Goal: Task Accomplishment & Management: Manage account settings

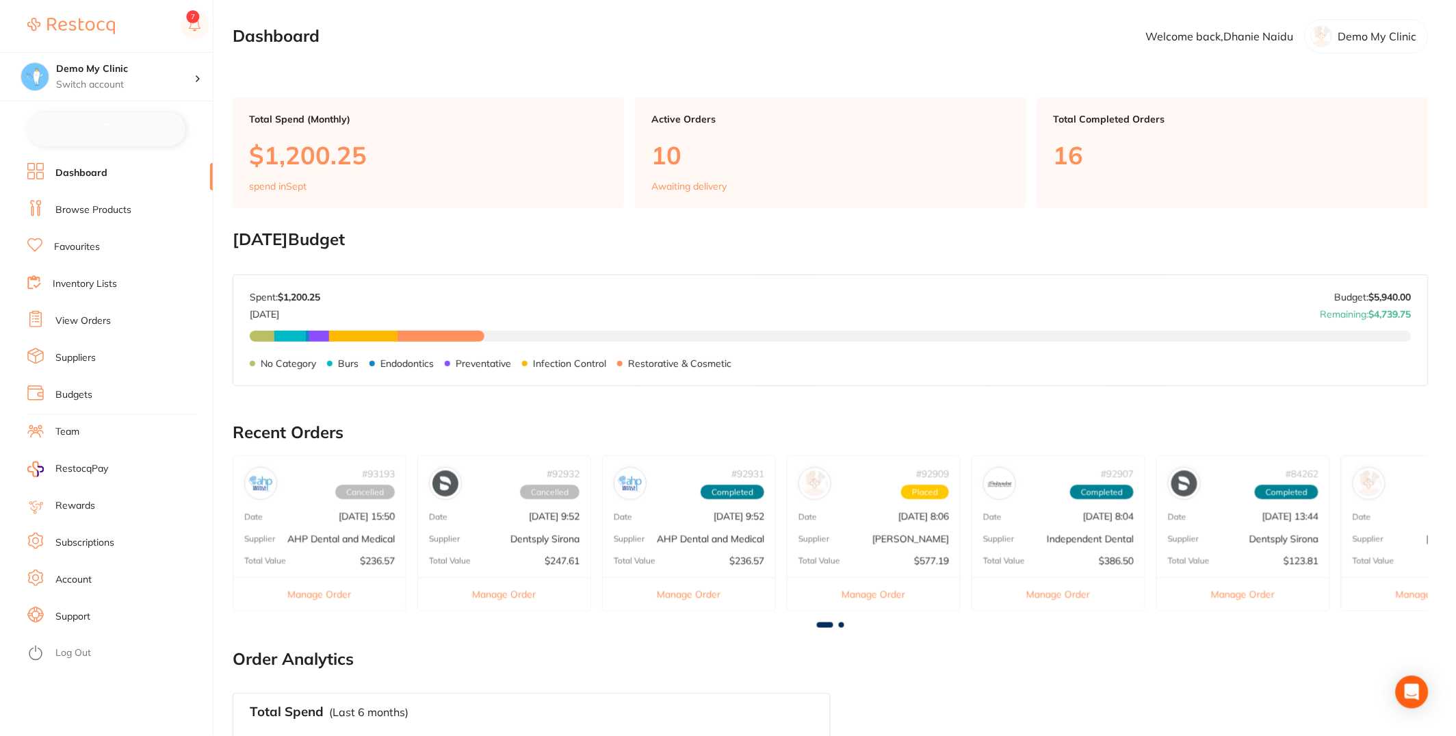
checkbox input "false"
click at [114, 283] on link "Inventory Lists" at bounding box center [85, 283] width 64 height 14
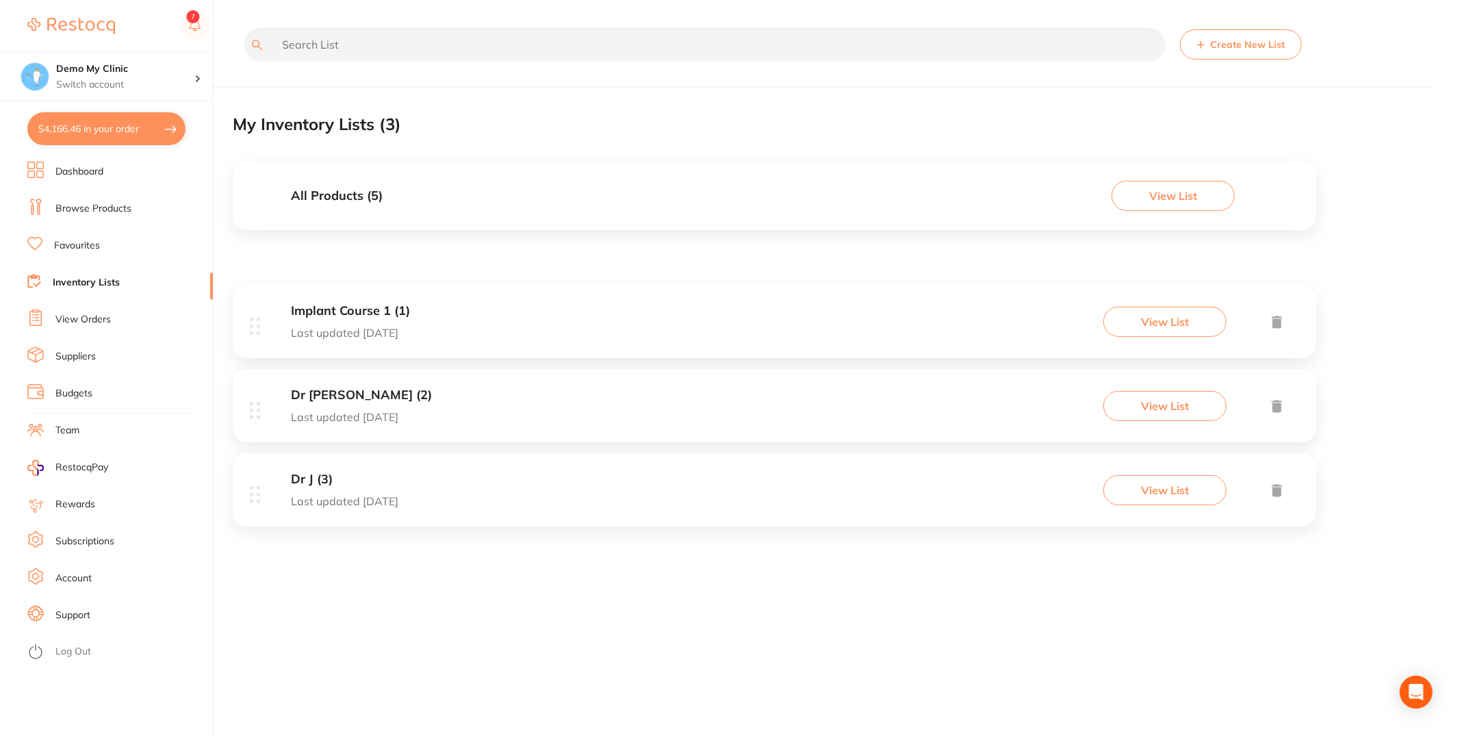
click at [112, 321] on li "View Orders" at bounding box center [119, 319] width 185 height 21
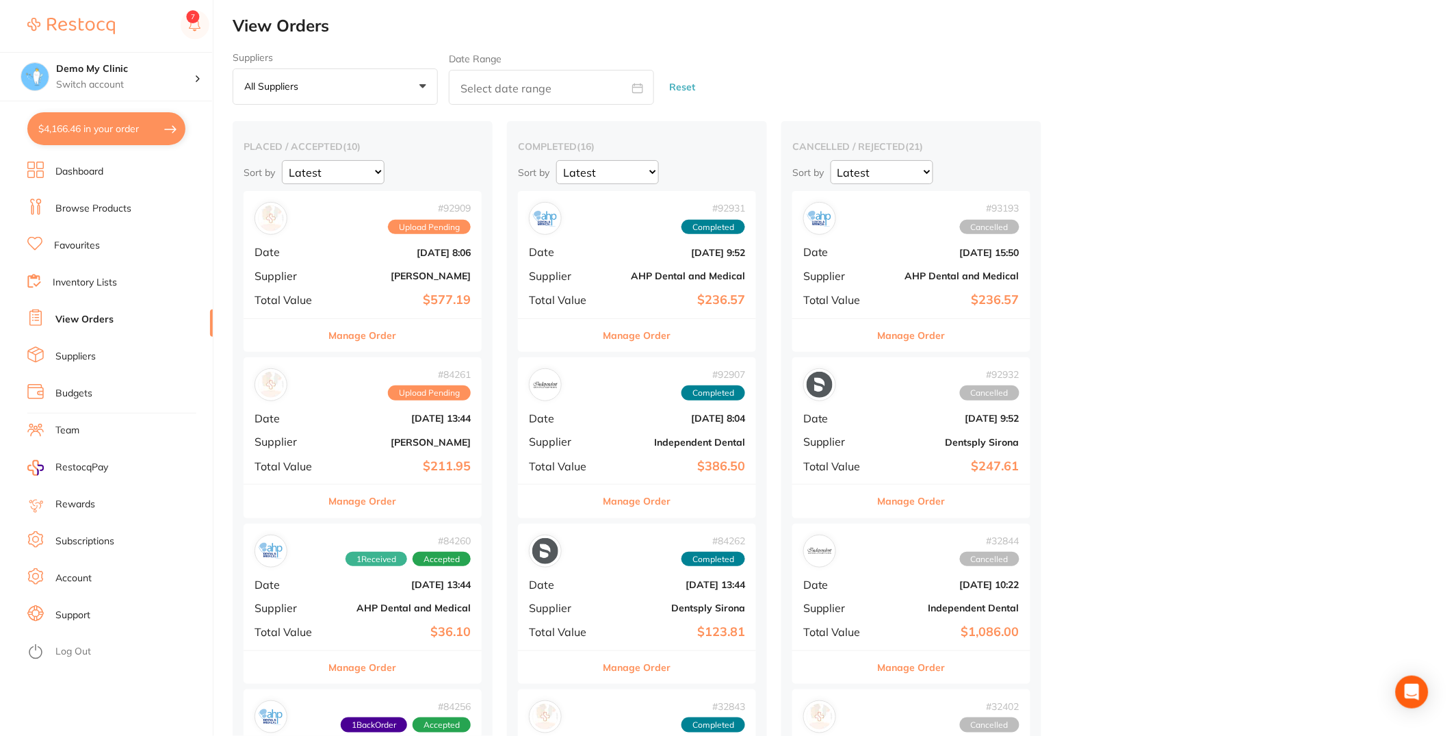
click at [119, 216] on li "Browse Products" at bounding box center [119, 208] width 185 height 21
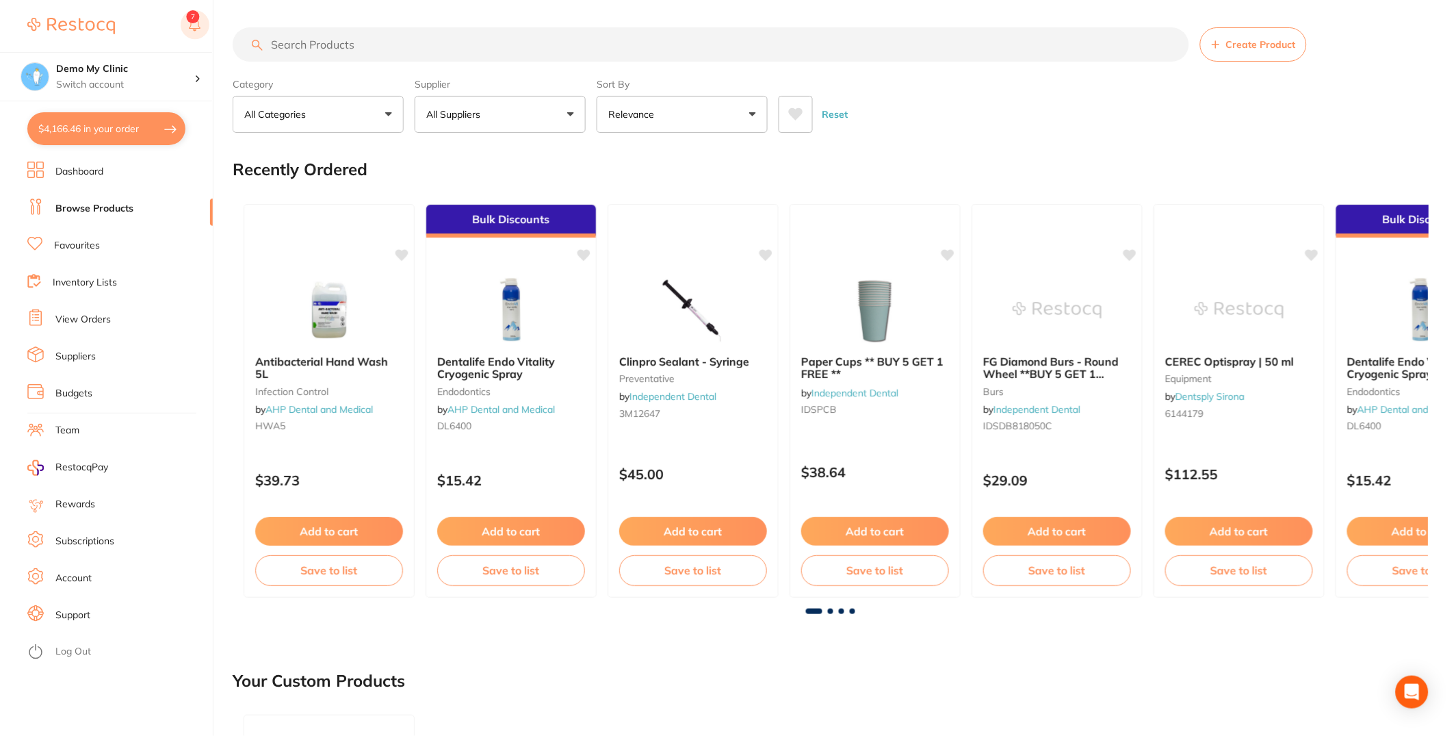
click at [201, 19] on rect at bounding box center [195, 24] width 29 height 29
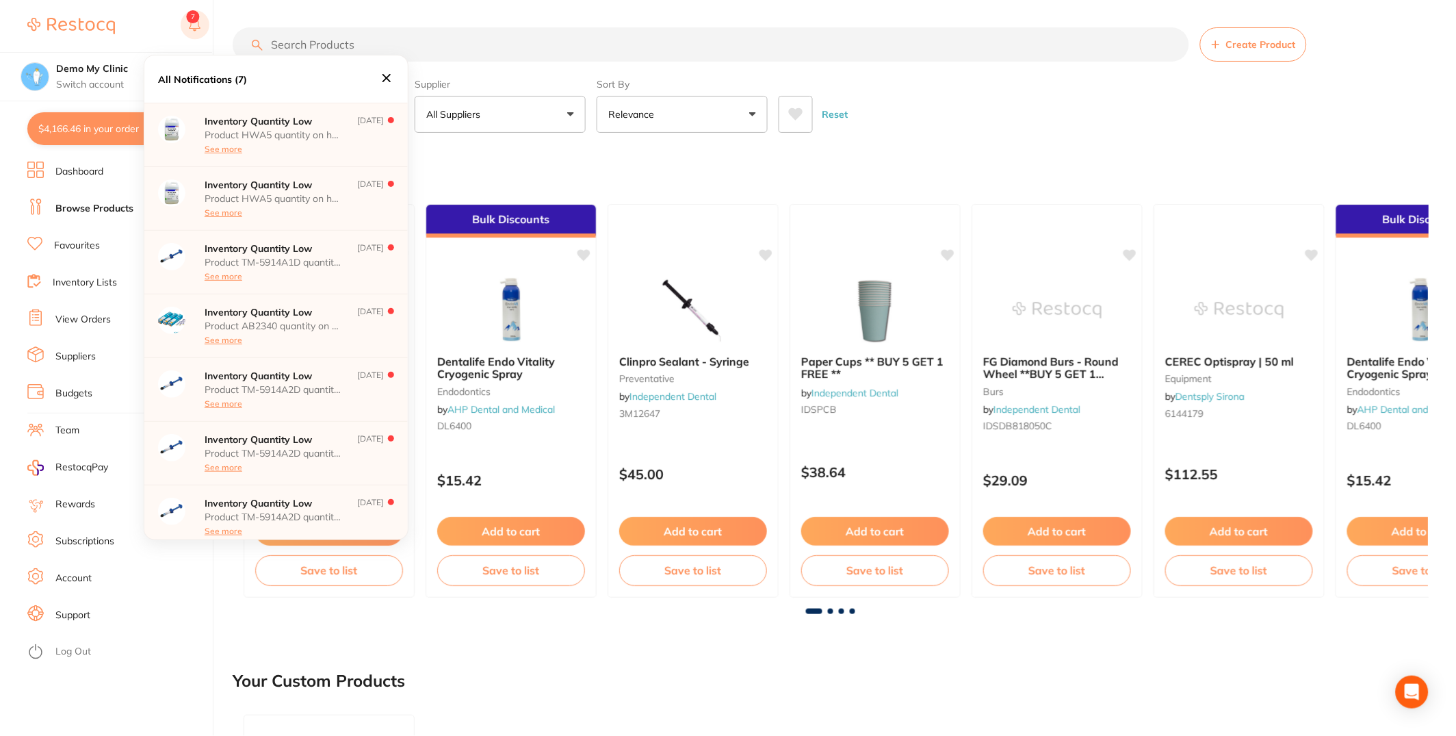
click at [201, 19] on rect at bounding box center [195, 24] width 29 height 29
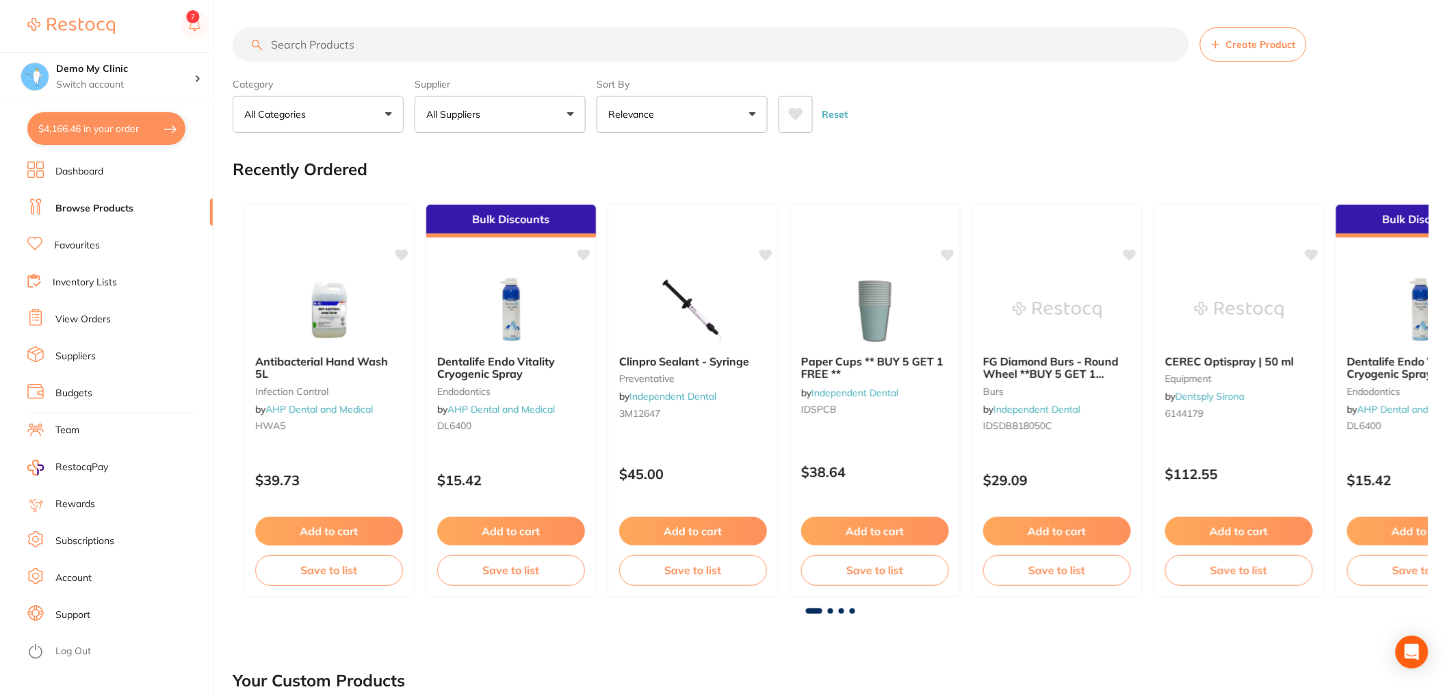
click at [112, 162] on li "Dashboard" at bounding box center [119, 172] width 185 height 21
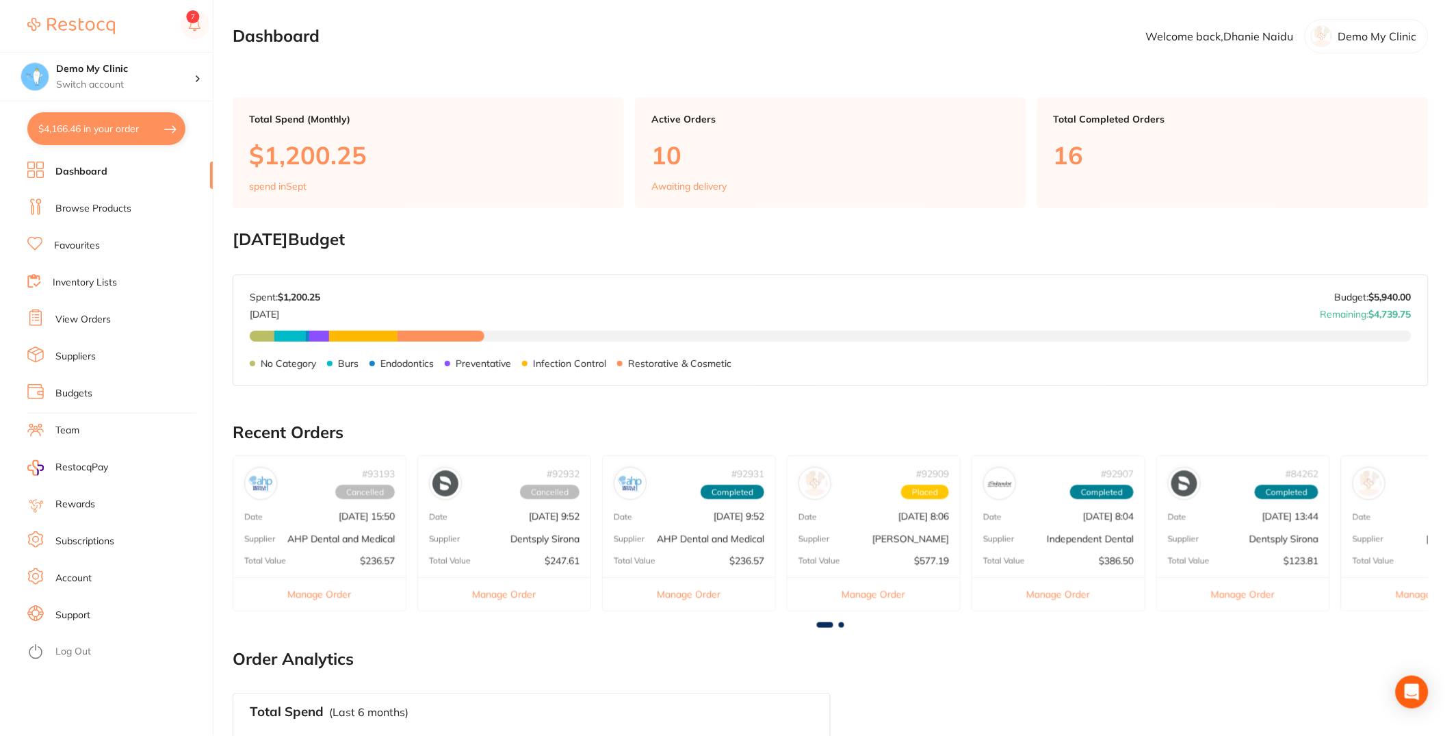
click at [59, 641] on li "Log Out" at bounding box center [117, 651] width 181 height 21
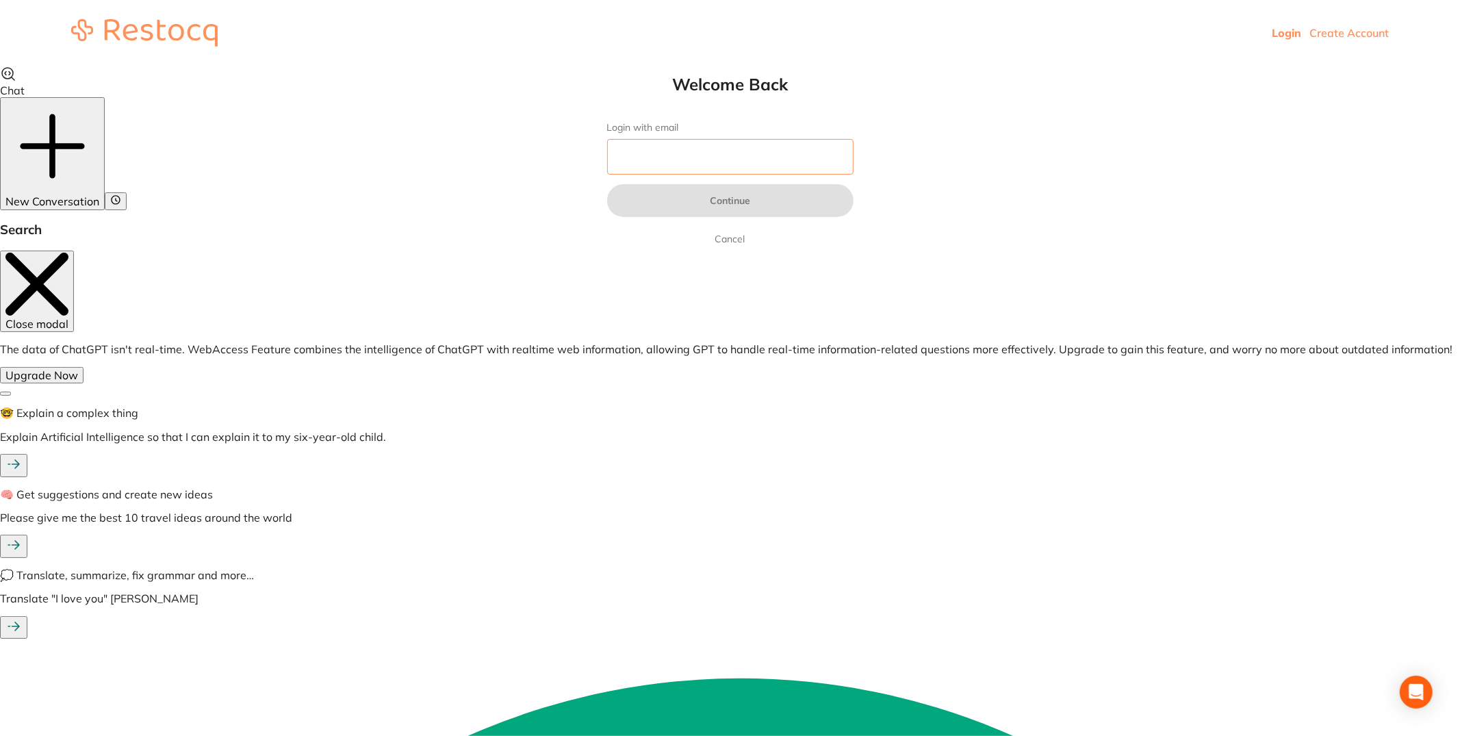
click at [762, 164] on input "Login with email" at bounding box center [730, 157] width 246 height 36
click at [764, 166] on input "Login with email" at bounding box center [730, 157] width 246 height 36
paste input "[PERSON_NAME][EMAIL_ADDRESS][DOMAIN_NAME]"
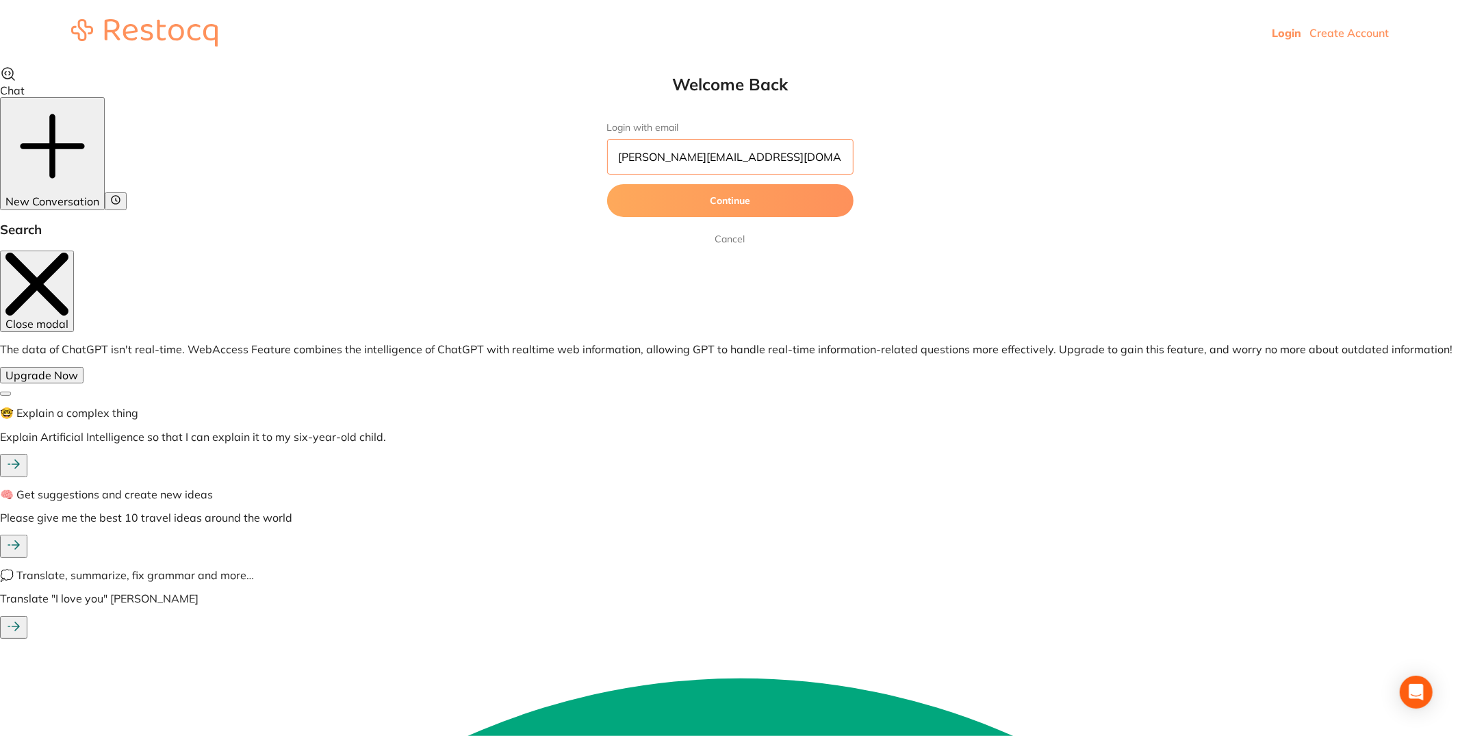
click at [629, 159] on input "[PERSON_NAME][EMAIL_ADDRESS][DOMAIN_NAME]" at bounding box center [730, 157] width 246 height 36
type input "[PERSON_NAME][EMAIL_ADDRESS][DOMAIN_NAME]"
click at [839, 205] on button "Continue" at bounding box center [730, 200] width 246 height 33
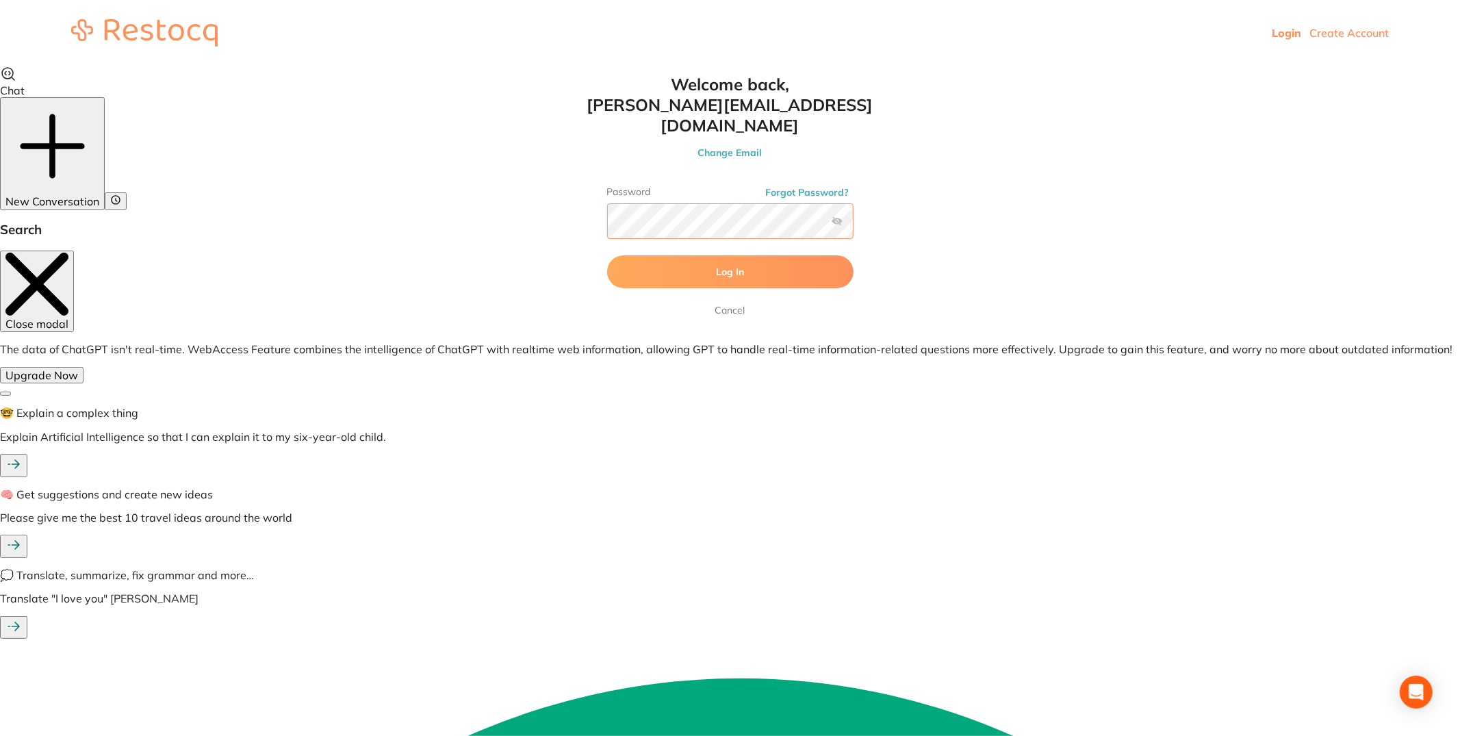
click at [607, 255] on button "Log In" at bounding box center [730, 271] width 246 height 33
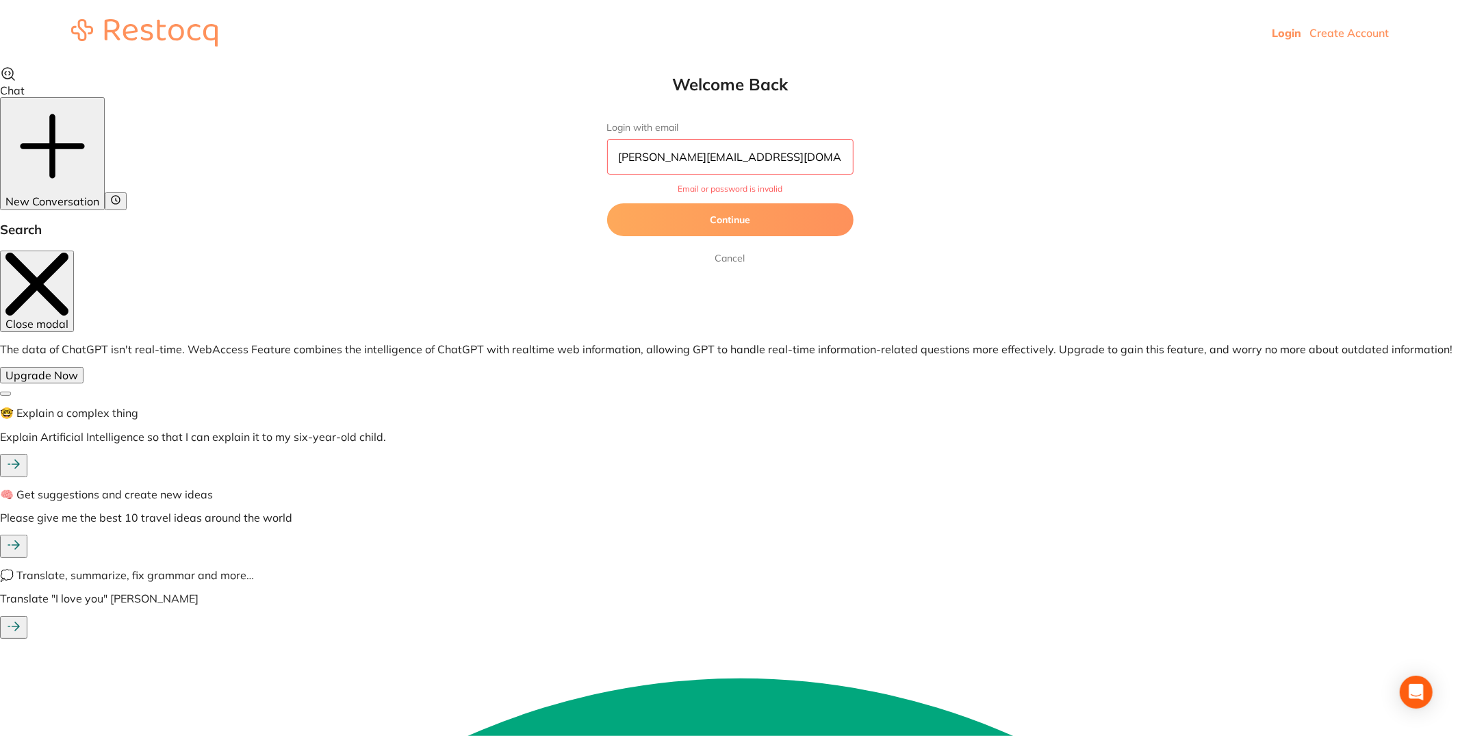
click at [788, 218] on button "Continue" at bounding box center [730, 219] width 246 height 33
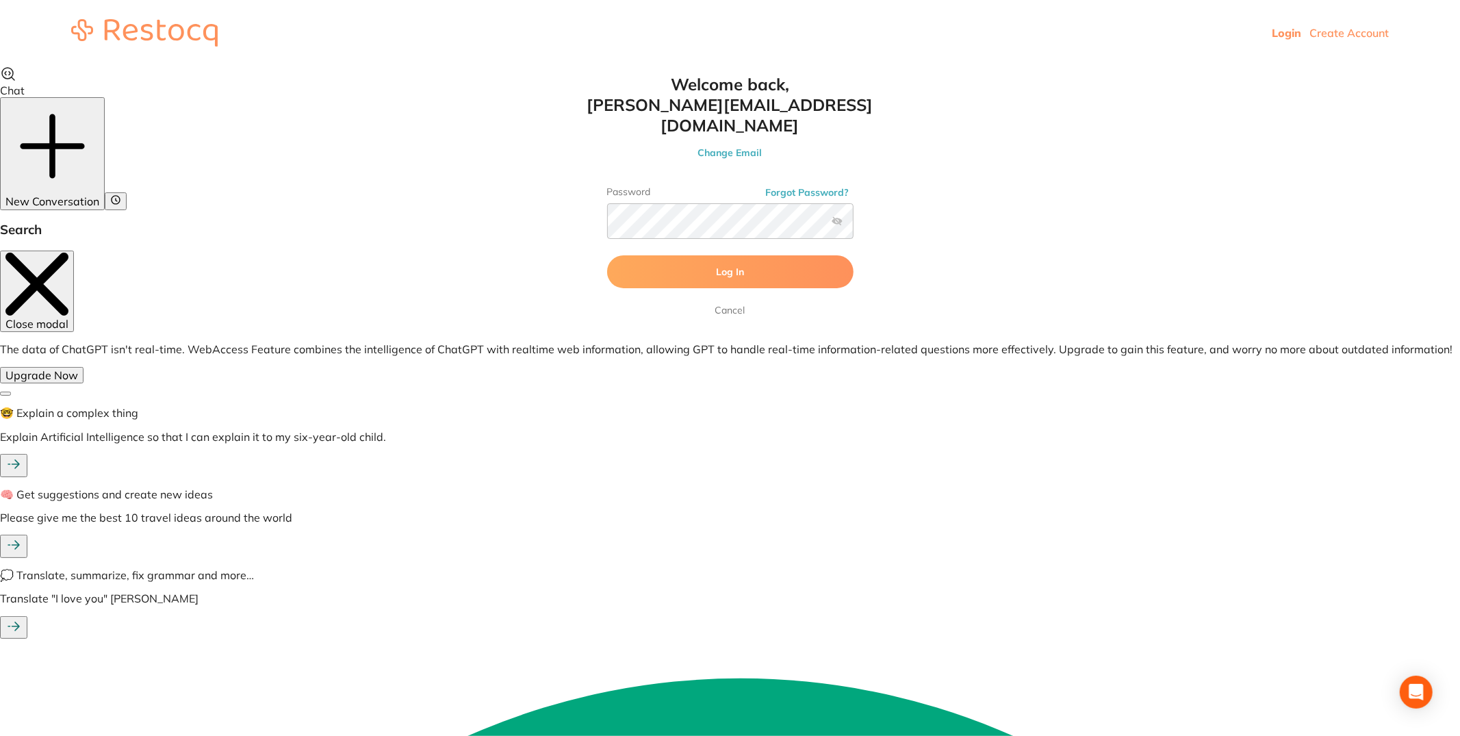
click at [816, 186] on button "Forgot Password?" at bounding box center [808, 192] width 92 height 12
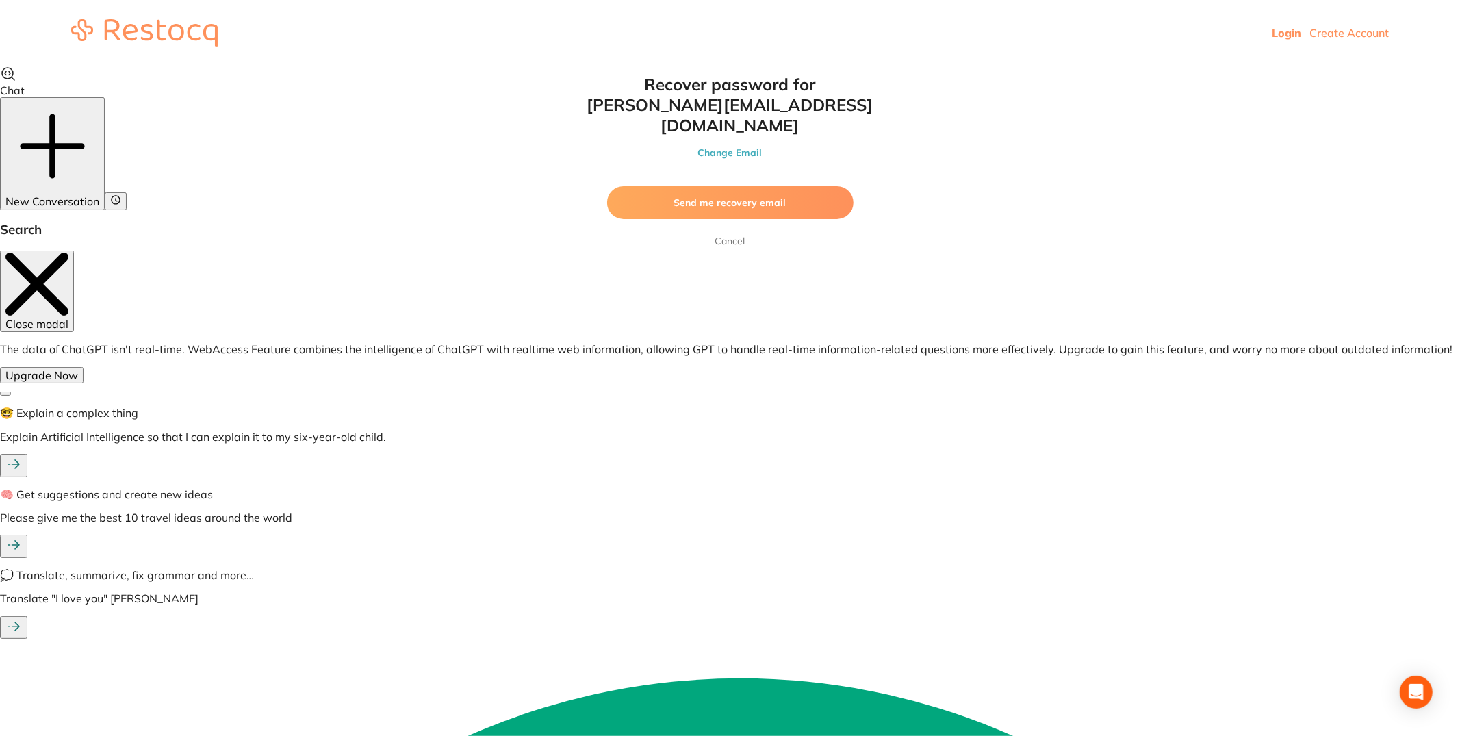
click at [781, 190] on button "Send me recovery email" at bounding box center [730, 202] width 246 height 33
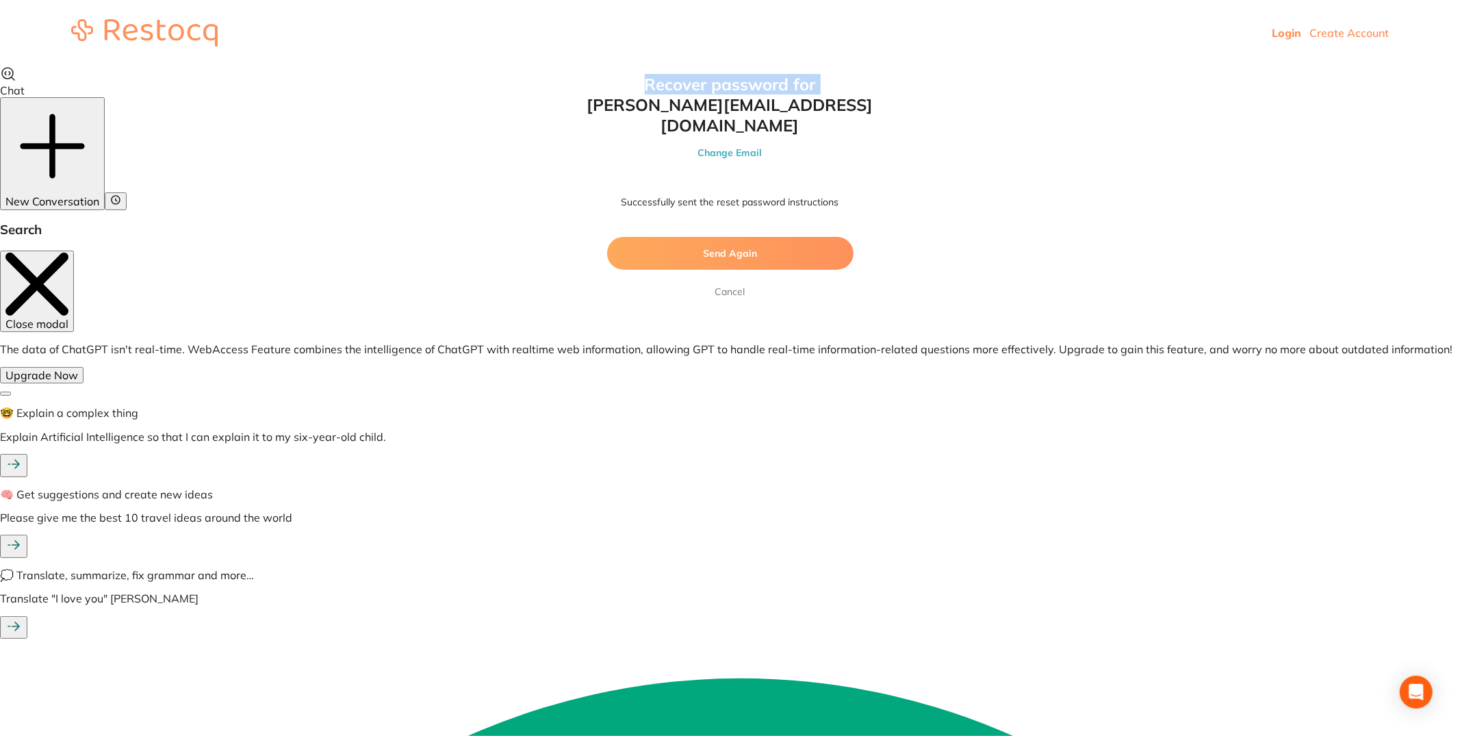
drag, startPoint x: 904, startPoint y: 113, endPoint x: 615, endPoint y: 110, distance: 289.5
type textarea "Welcome Back Login with email ContinueCancel Welcome back, abraham@a2zdental.co…"
click at [816, 103] on h1 "Recover password for abraham@a2zdental.com.au" at bounding box center [730, 105] width 301 height 62
drag, startPoint x: 831, startPoint y: 105, endPoint x: 617, endPoint y: 107, distance: 214.2
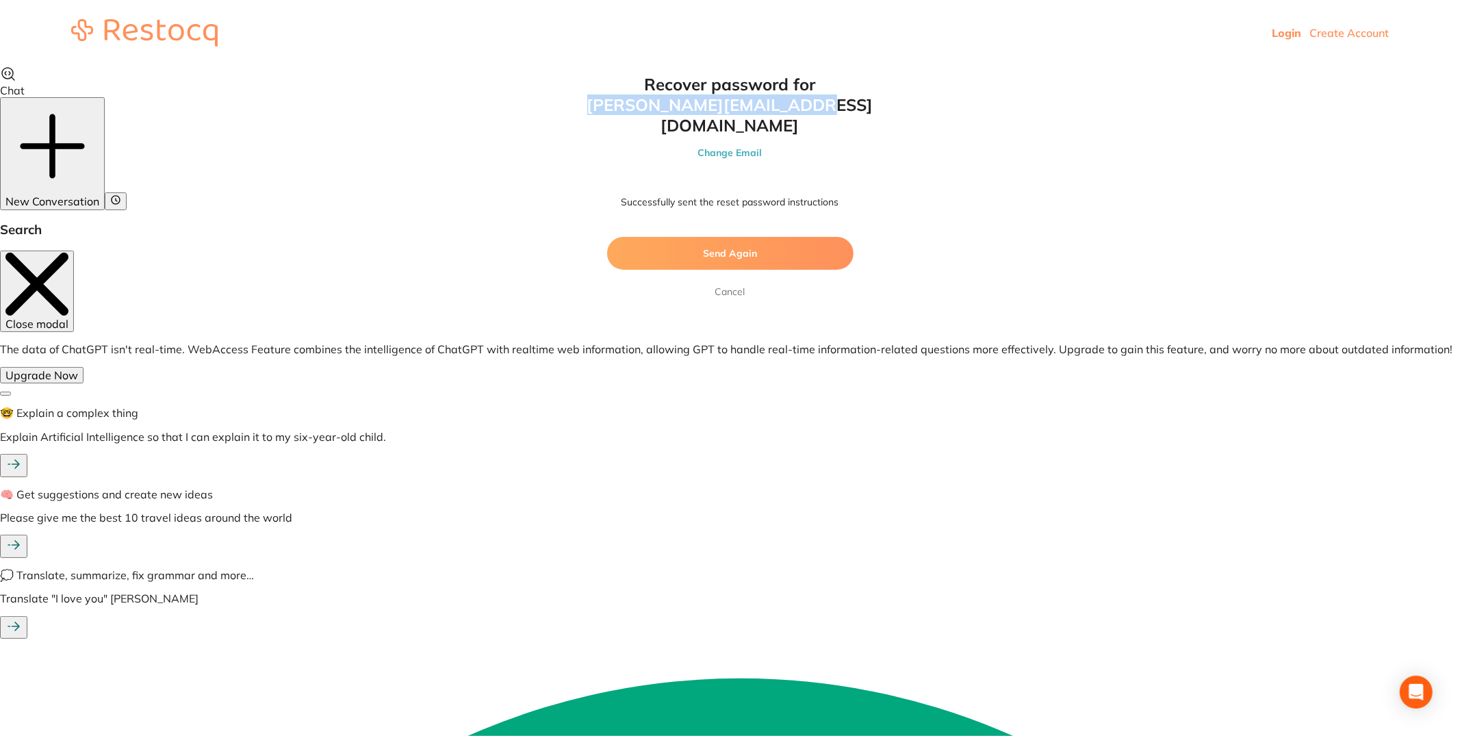
click at [617, 107] on h1 "Recover password for abraham@a2zdental.com.au" at bounding box center [730, 105] width 301 height 62
copy h1 "abraham@a2zdental.com.au"
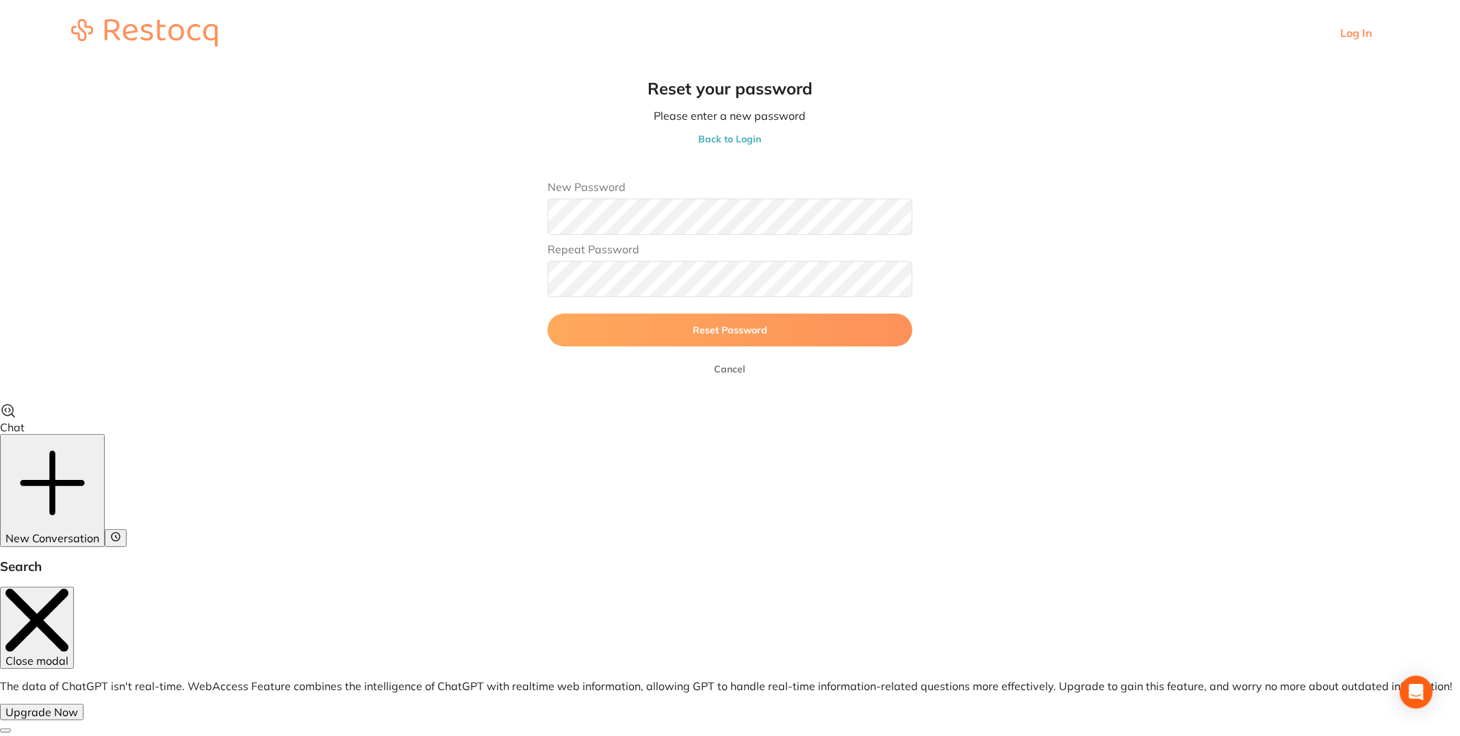
click at [548, 313] on button "Reset Password" at bounding box center [730, 329] width 365 height 33
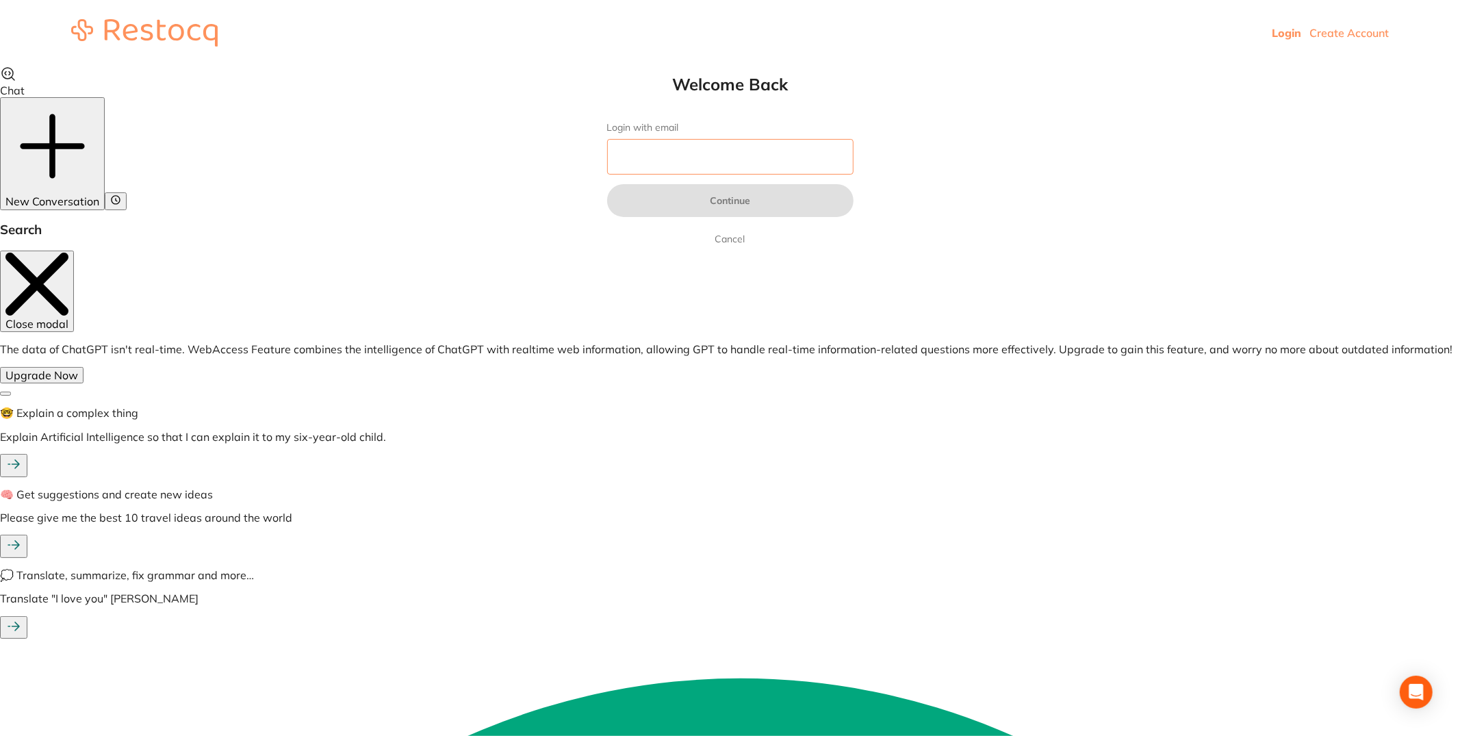
drag, startPoint x: 780, startPoint y: 142, endPoint x: 811, endPoint y: 124, distance: 36.2
click at [781, 142] on input "Login with email" at bounding box center [730, 157] width 246 height 36
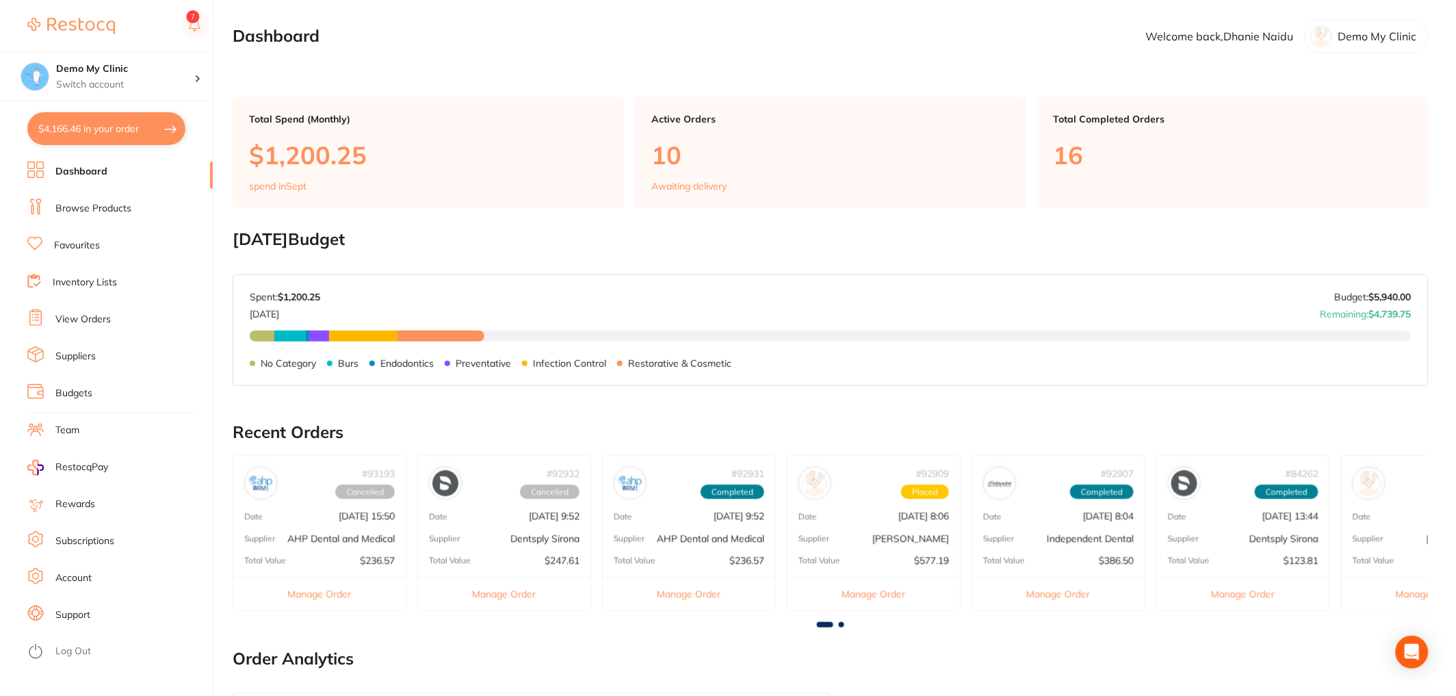
click at [113, 209] on link "Browse Products" at bounding box center [93, 209] width 76 height 14
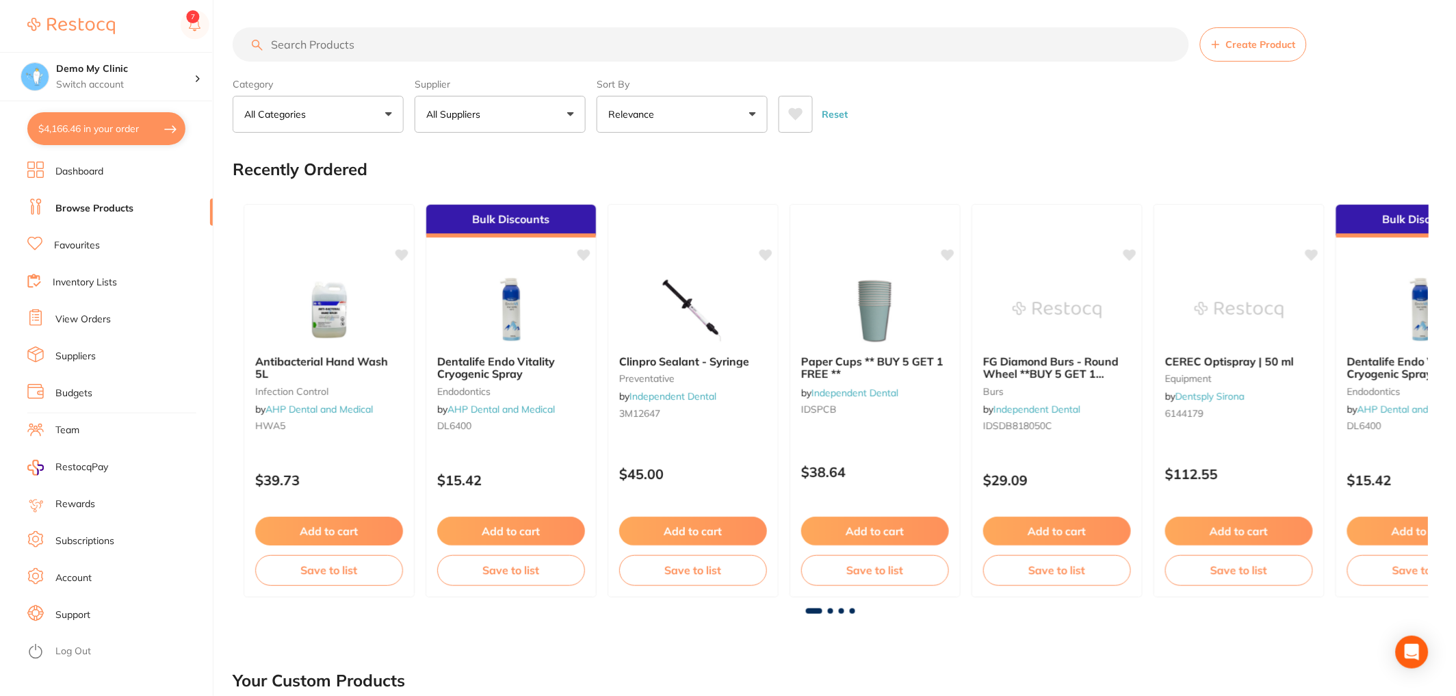
click at [397, 48] on input "search" at bounding box center [711, 44] width 957 height 34
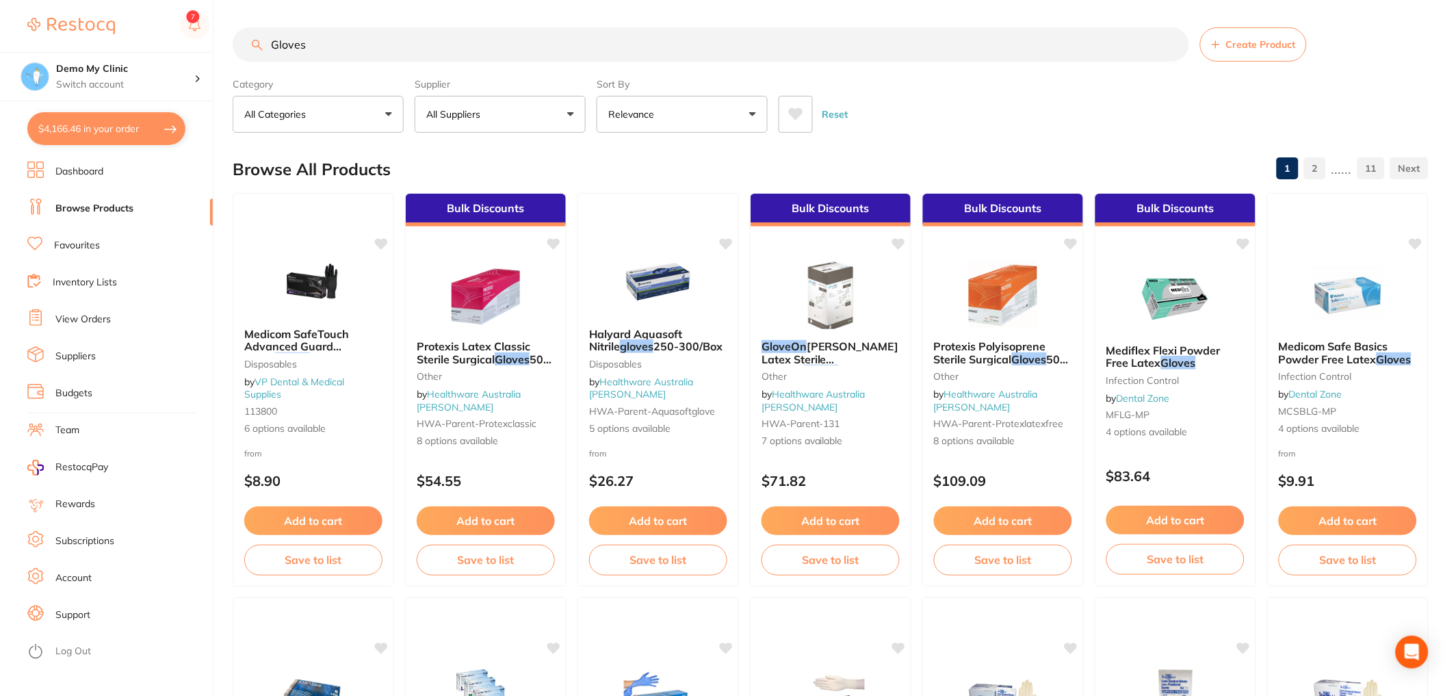
type input "Gloves"
click at [454, 130] on button "All Suppliers" at bounding box center [500, 114] width 171 height 37
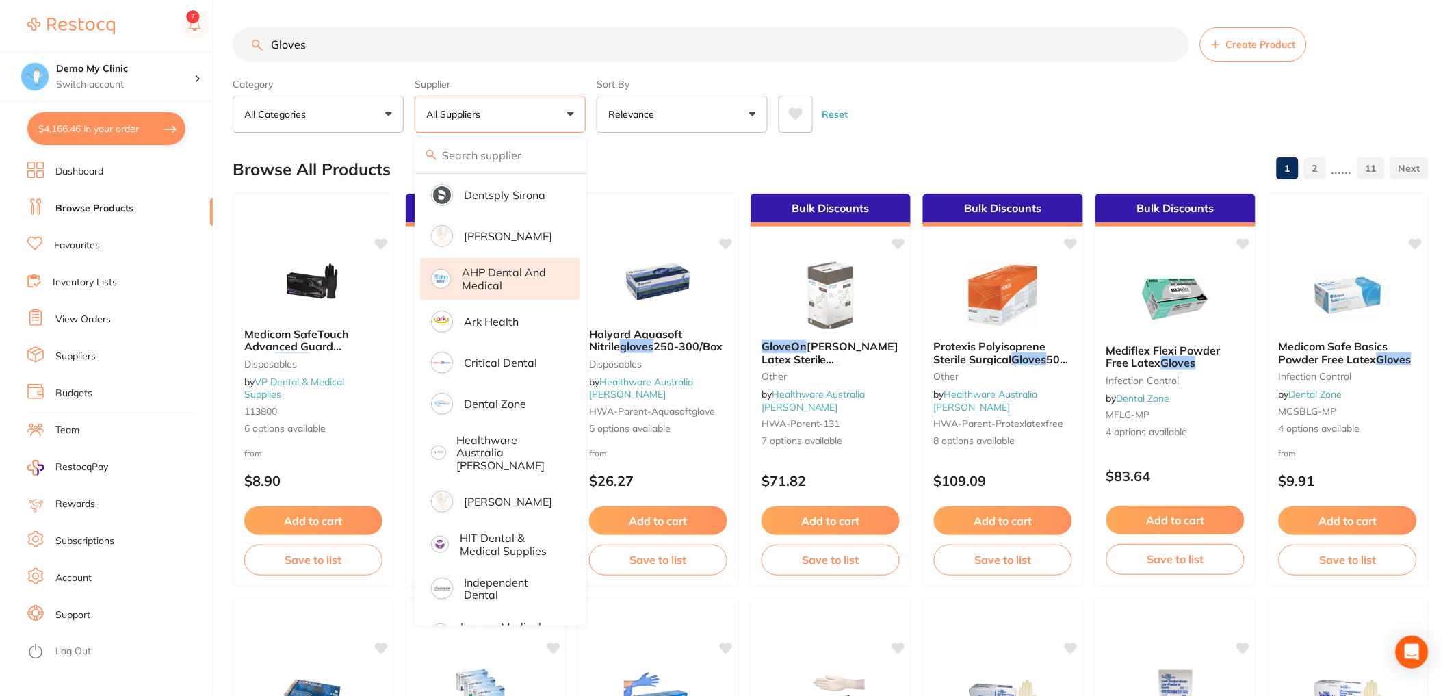
scroll to position [85, 0]
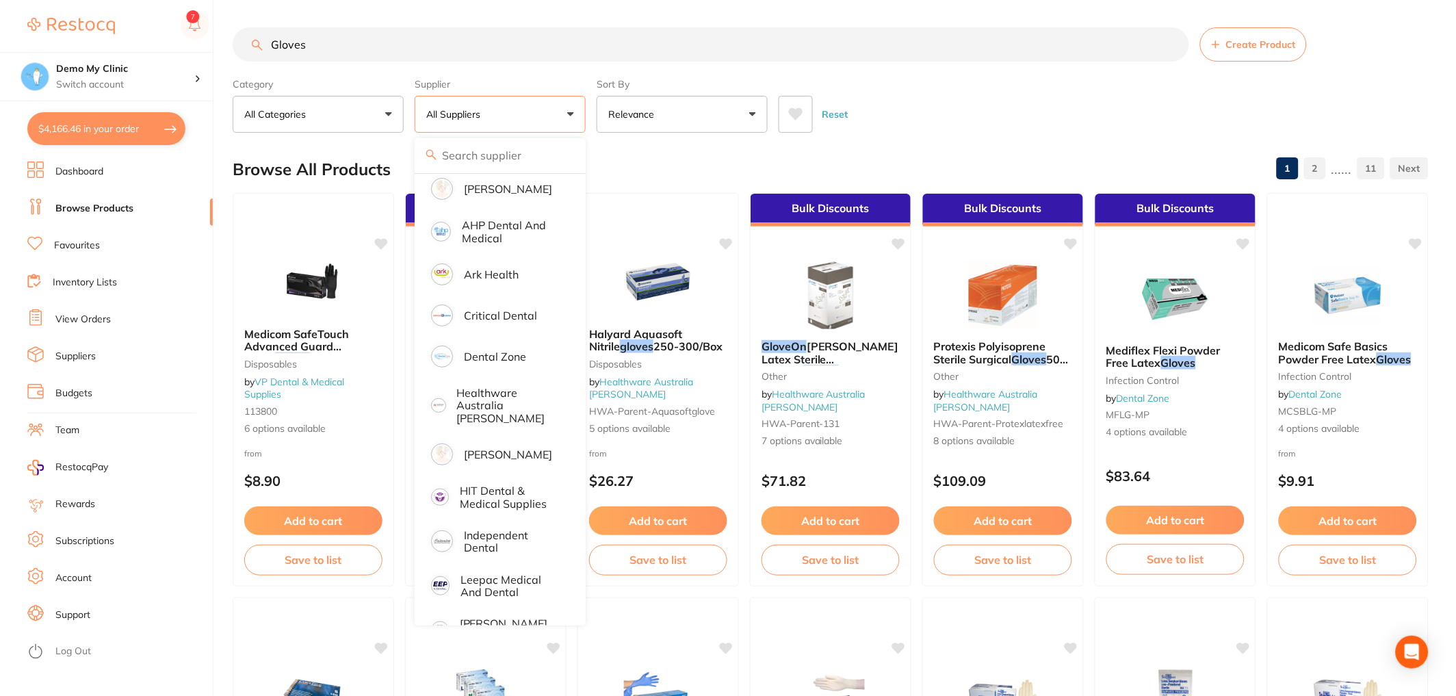
click at [702, 121] on button "Relevance" at bounding box center [682, 114] width 171 height 37
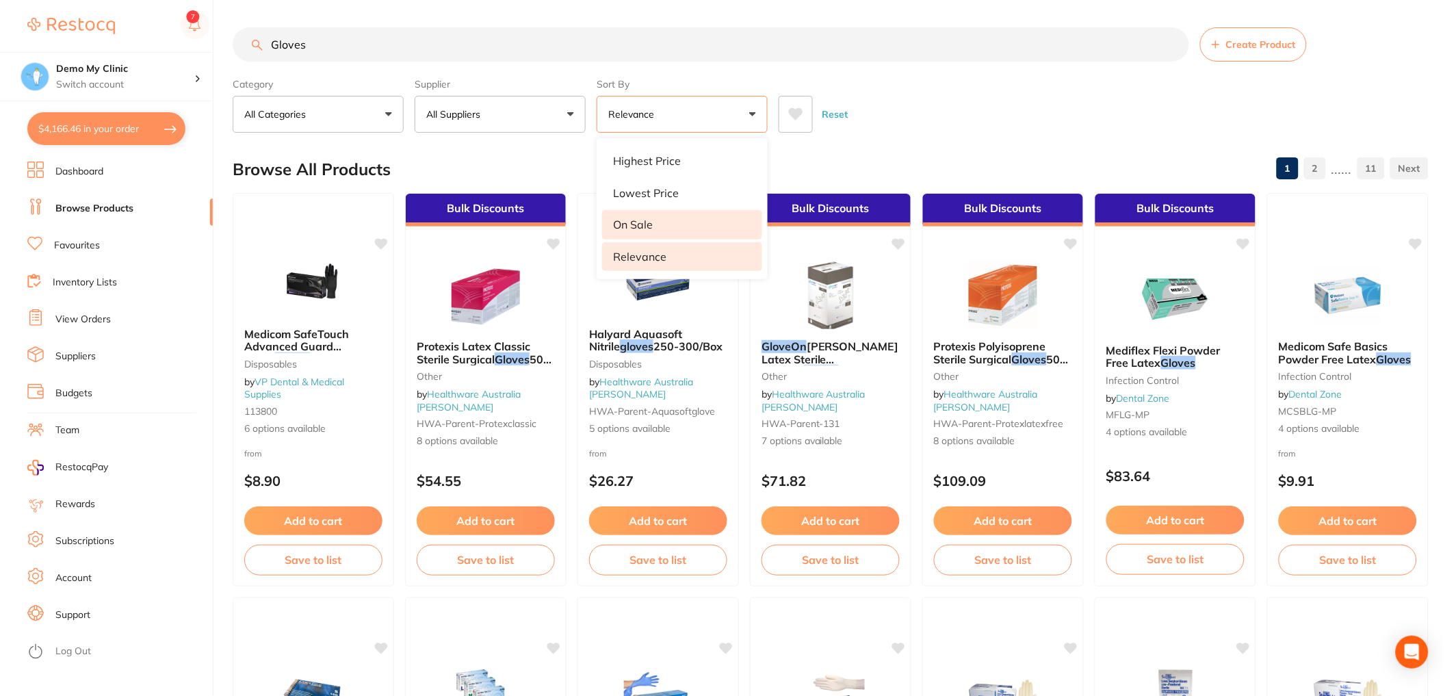
click at [721, 224] on li "On Sale" at bounding box center [682, 224] width 160 height 29
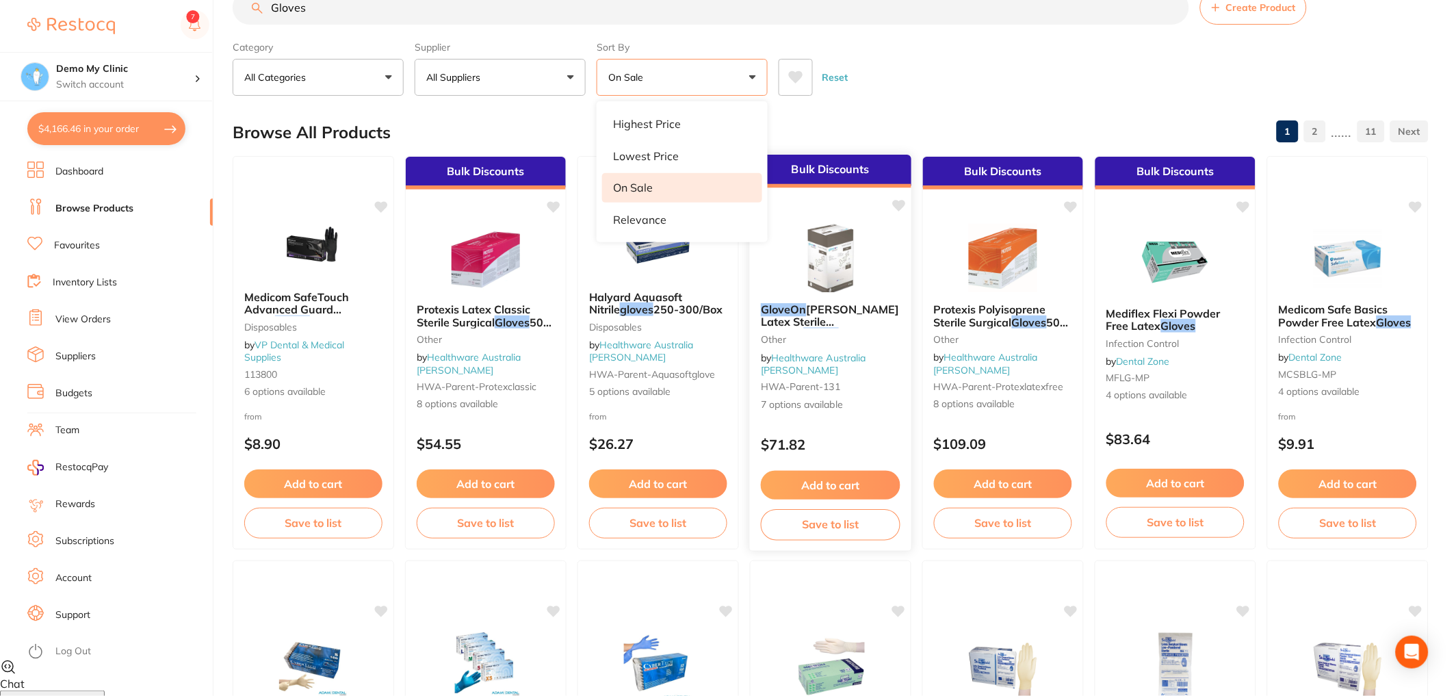
scroll to position [0, 0]
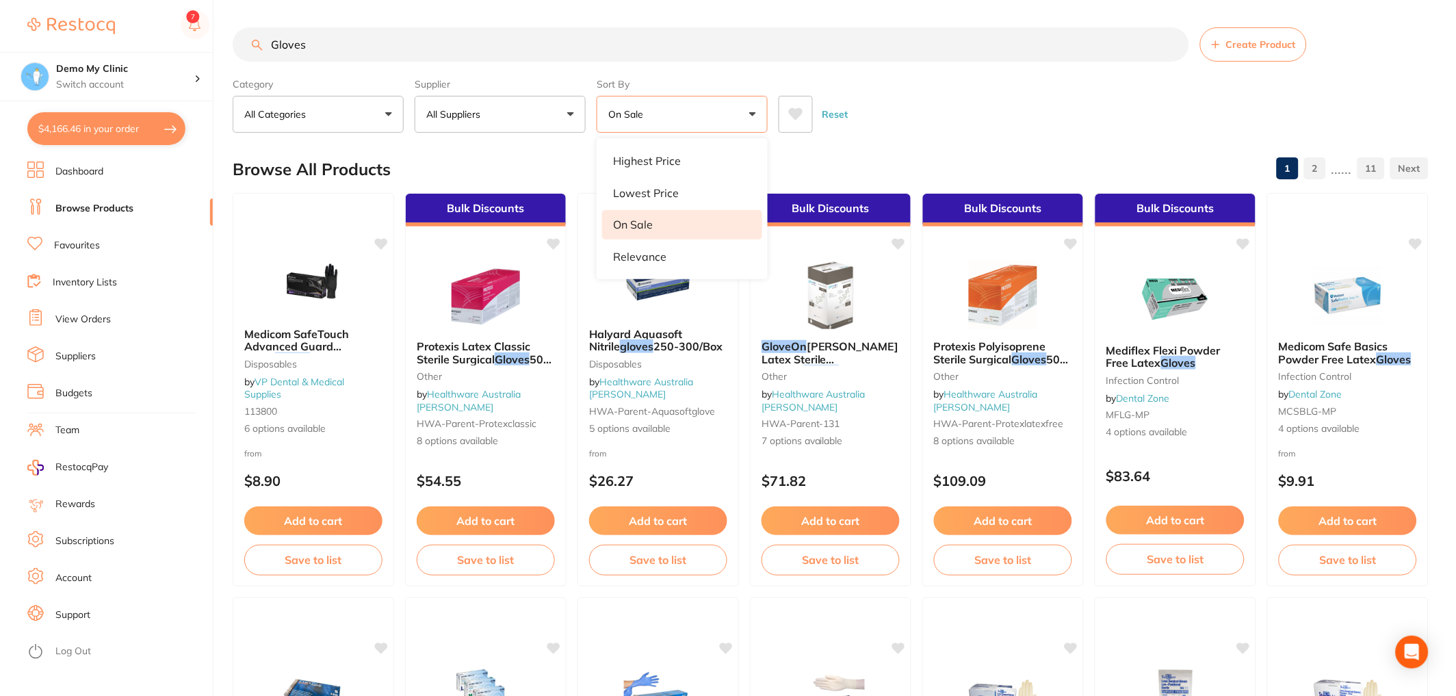
click at [347, 120] on button "All Categories" at bounding box center [318, 114] width 171 height 37
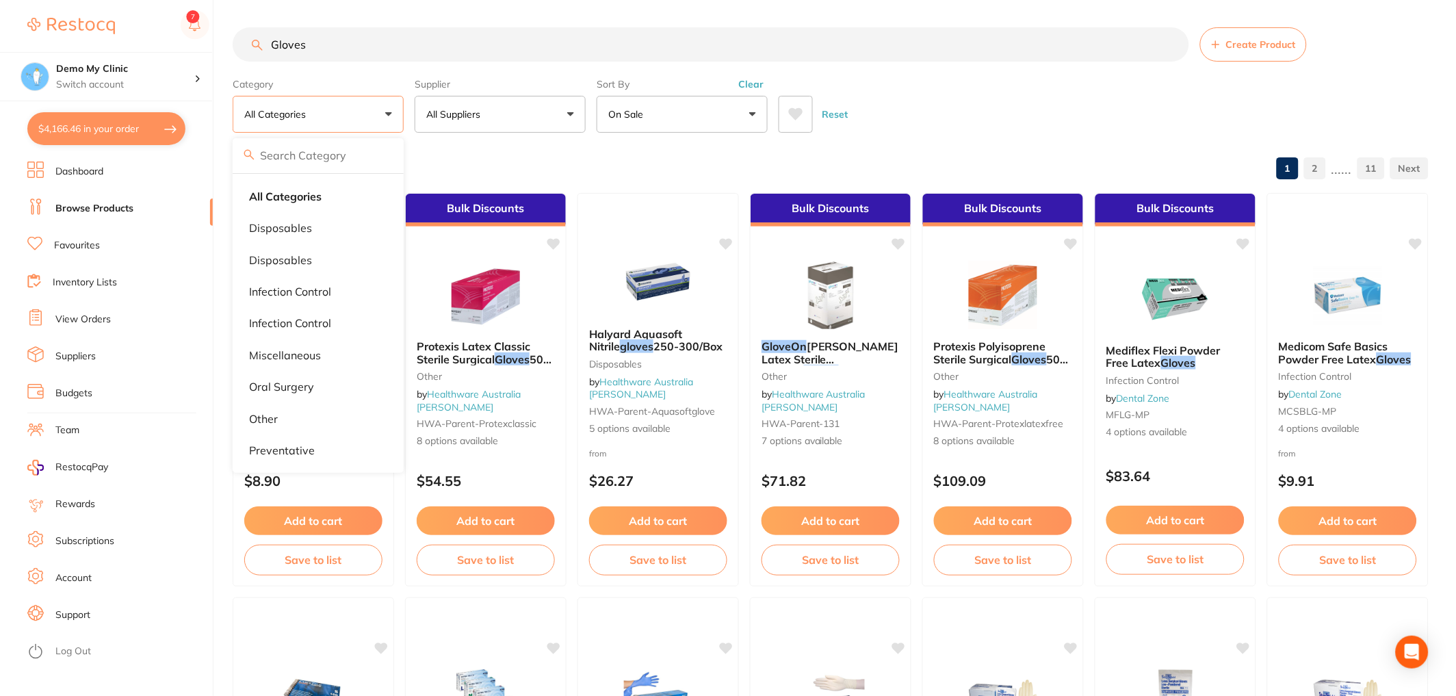
click at [935, 103] on div "Reset" at bounding box center [1098, 109] width 639 height 48
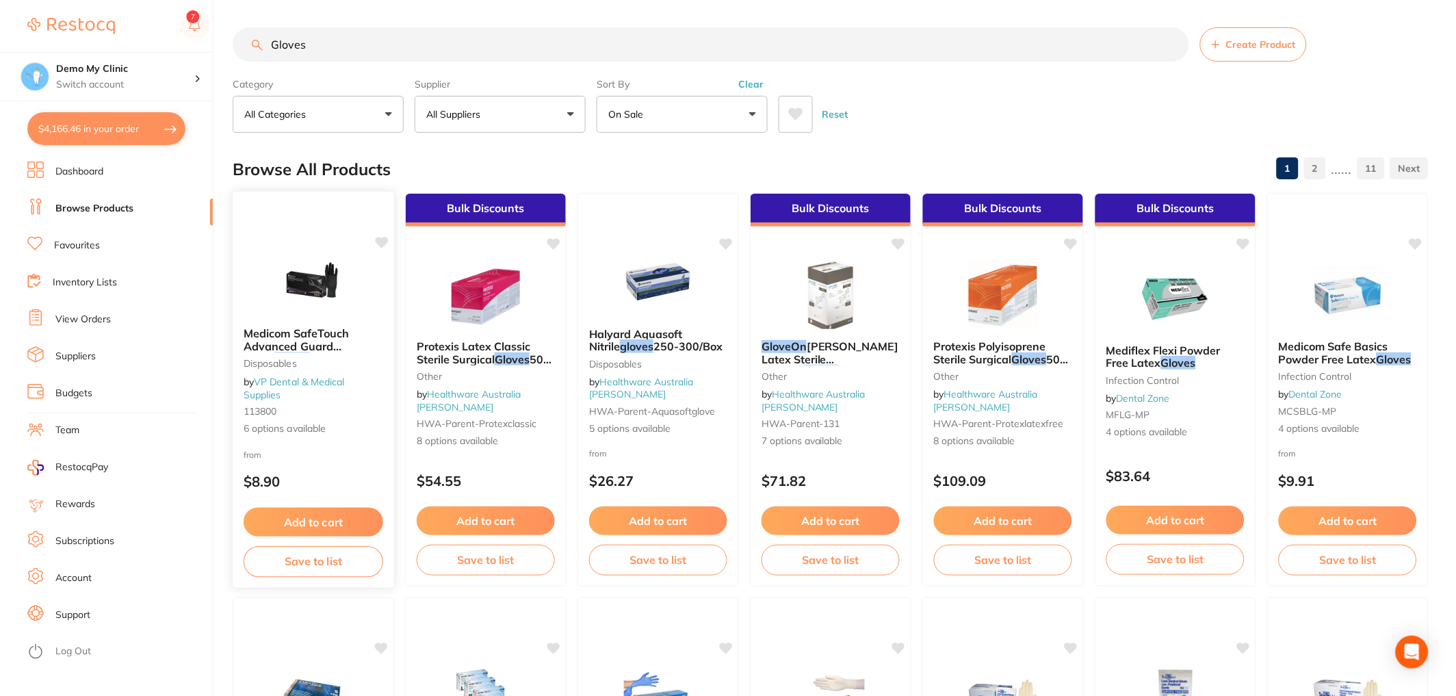
click at [288, 515] on button "Add to cart" at bounding box center [314, 522] width 140 height 29
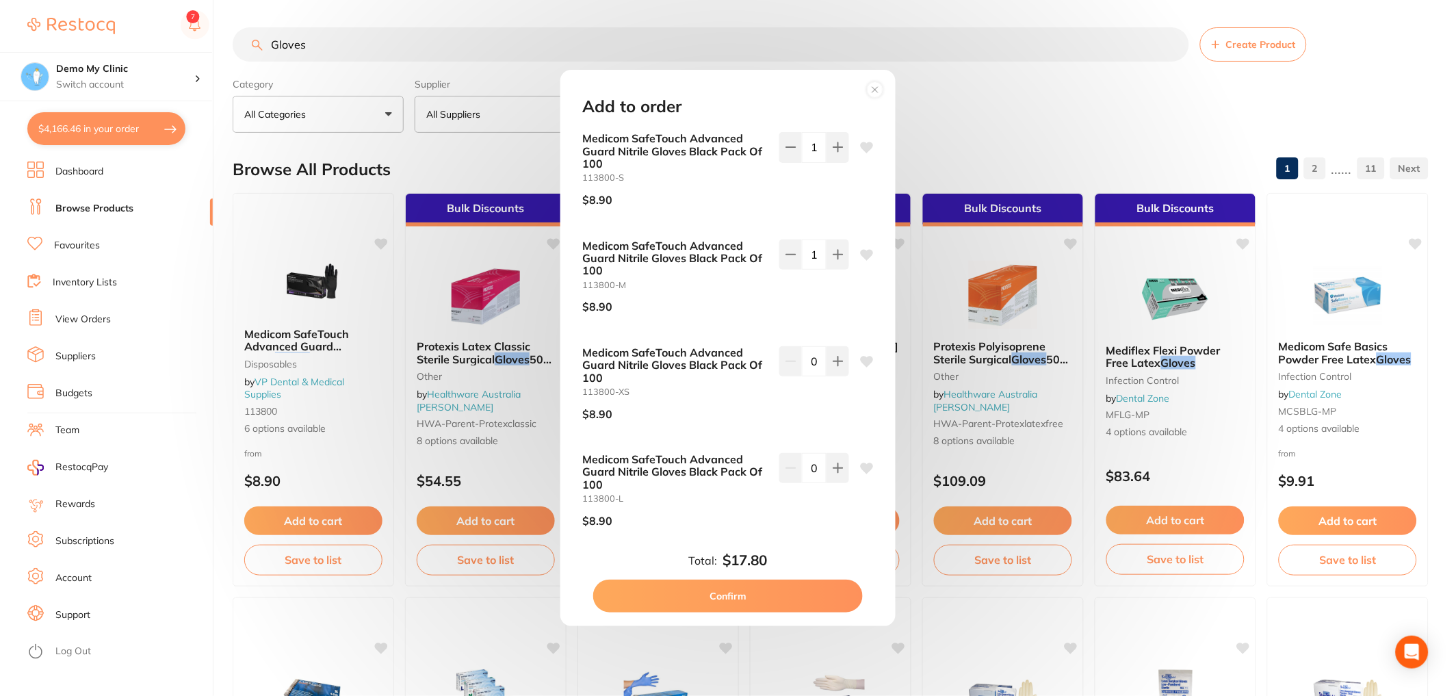
click at [881, 86] on circle at bounding box center [876, 89] width 16 height 16
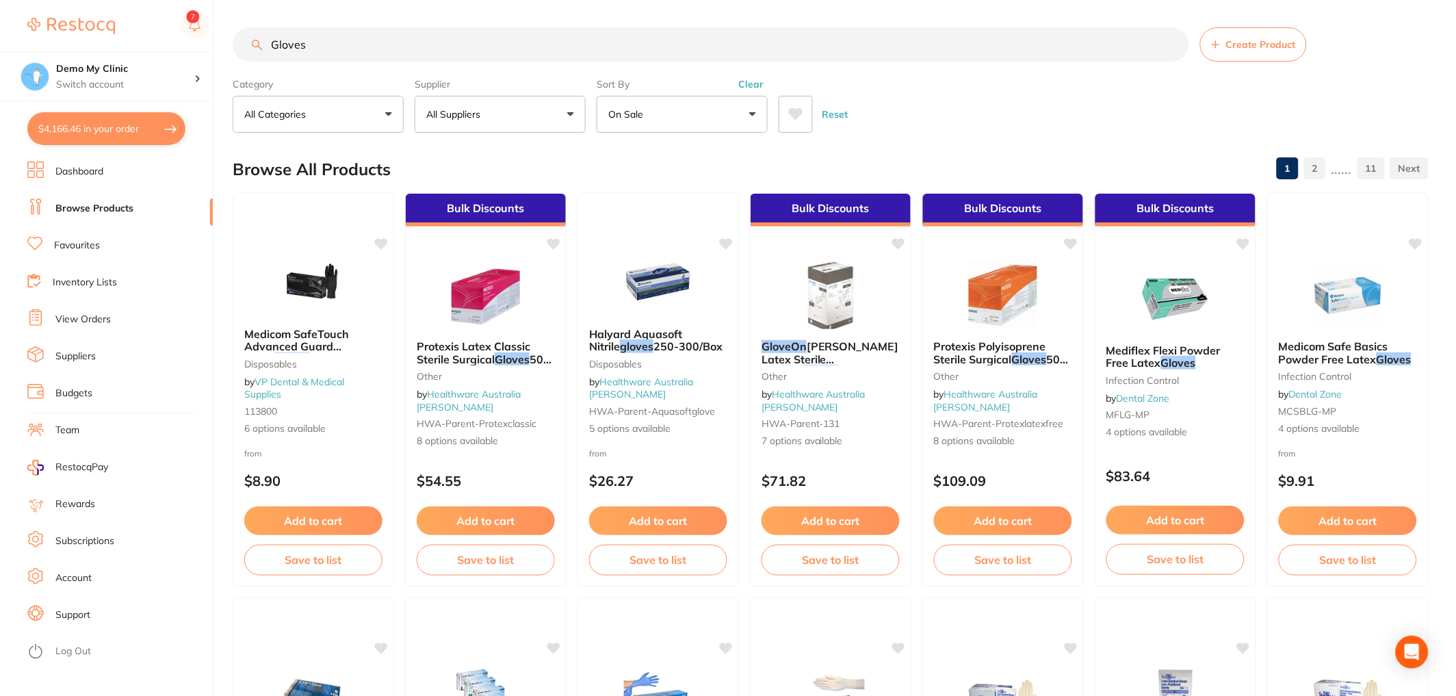
click at [95, 350] on link "Suppliers" at bounding box center [75, 357] width 40 height 14
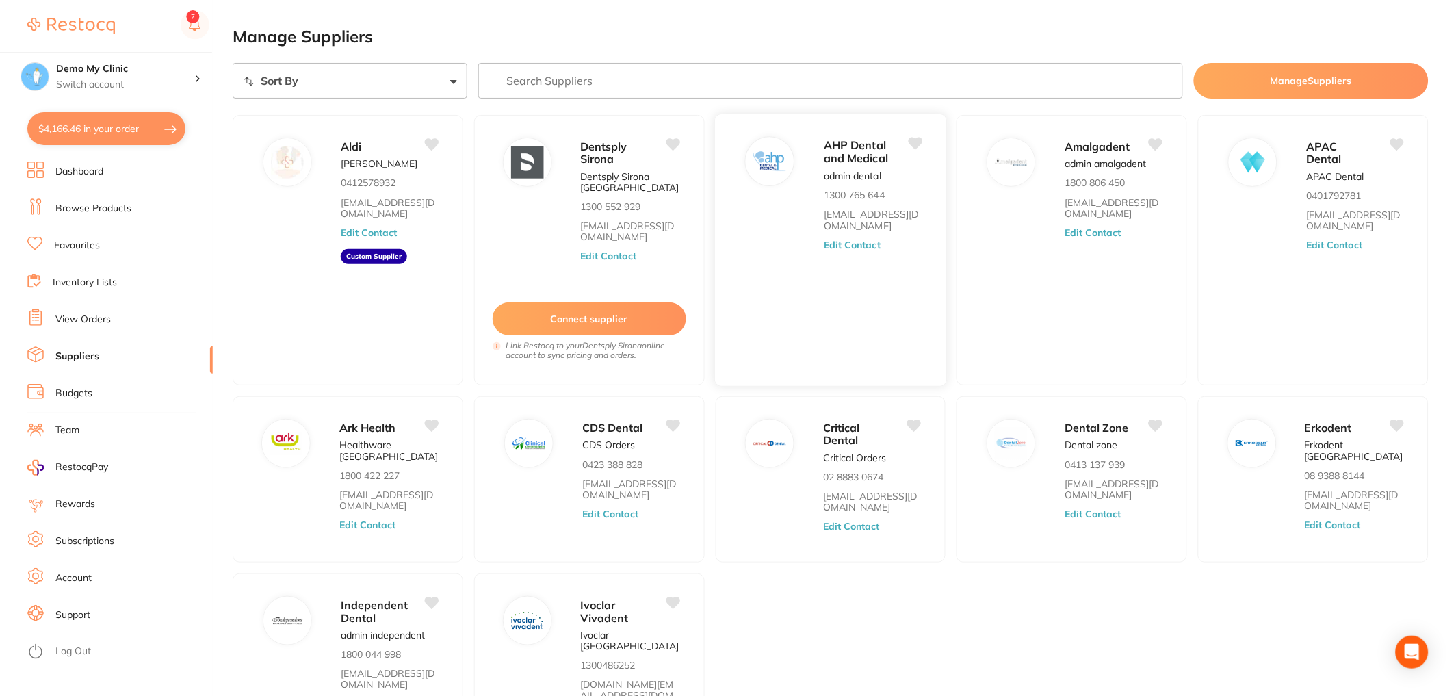
click at [840, 248] on button "Edit Contact" at bounding box center [852, 245] width 57 height 11
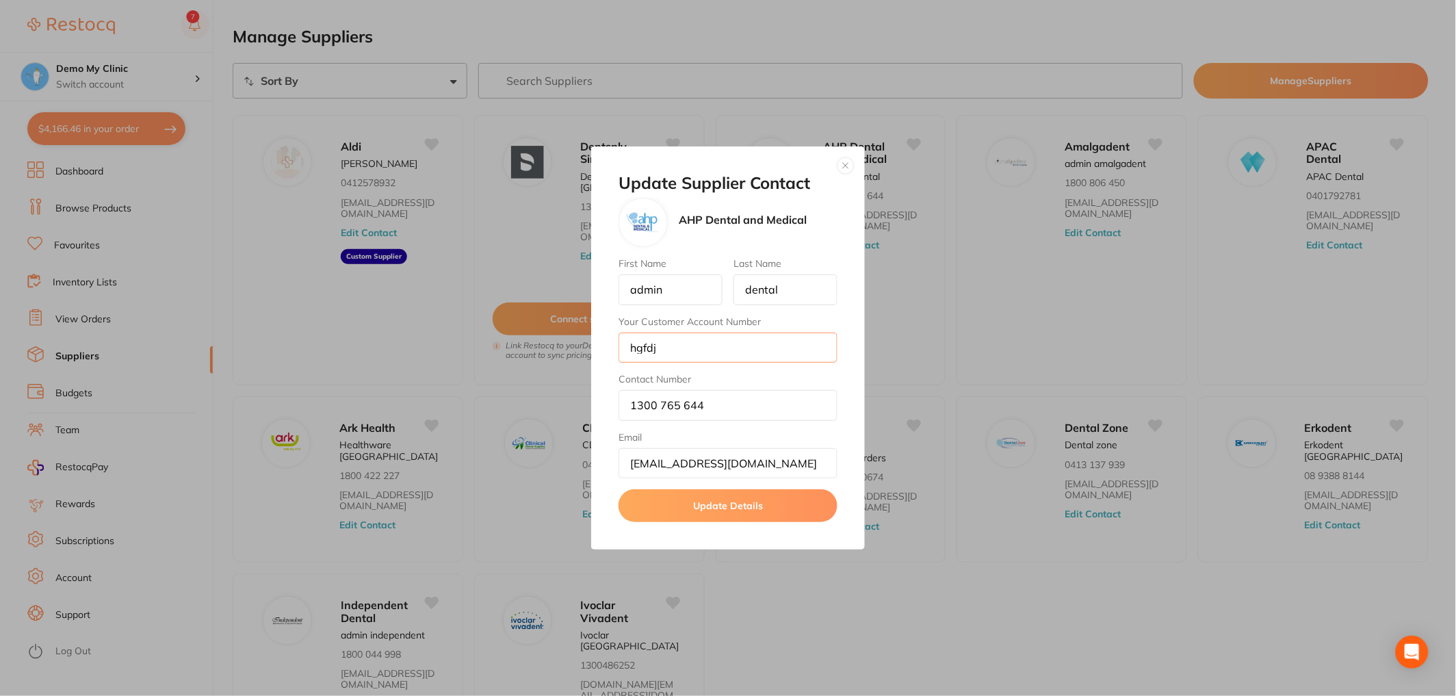
type textarea "hg"
drag, startPoint x: 683, startPoint y: 342, endPoint x: 710, endPoint y: 361, distance: 32.9
click at [710, 361] on input "hgfdj" at bounding box center [728, 348] width 219 height 30
type input "123345"
click at [743, 502] on button "Update Details" at bounding box center [728, 505] width 219 height 33
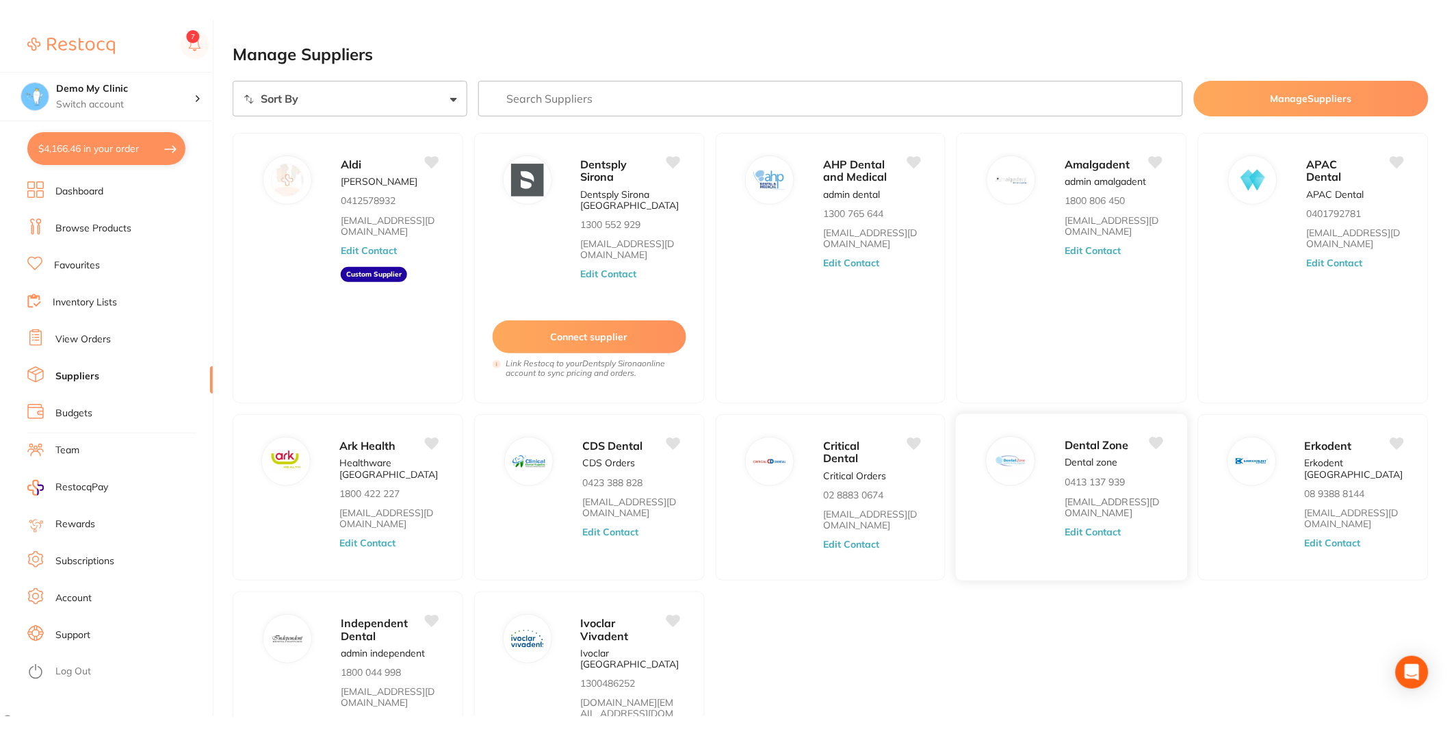
scroll to position [3, 0]
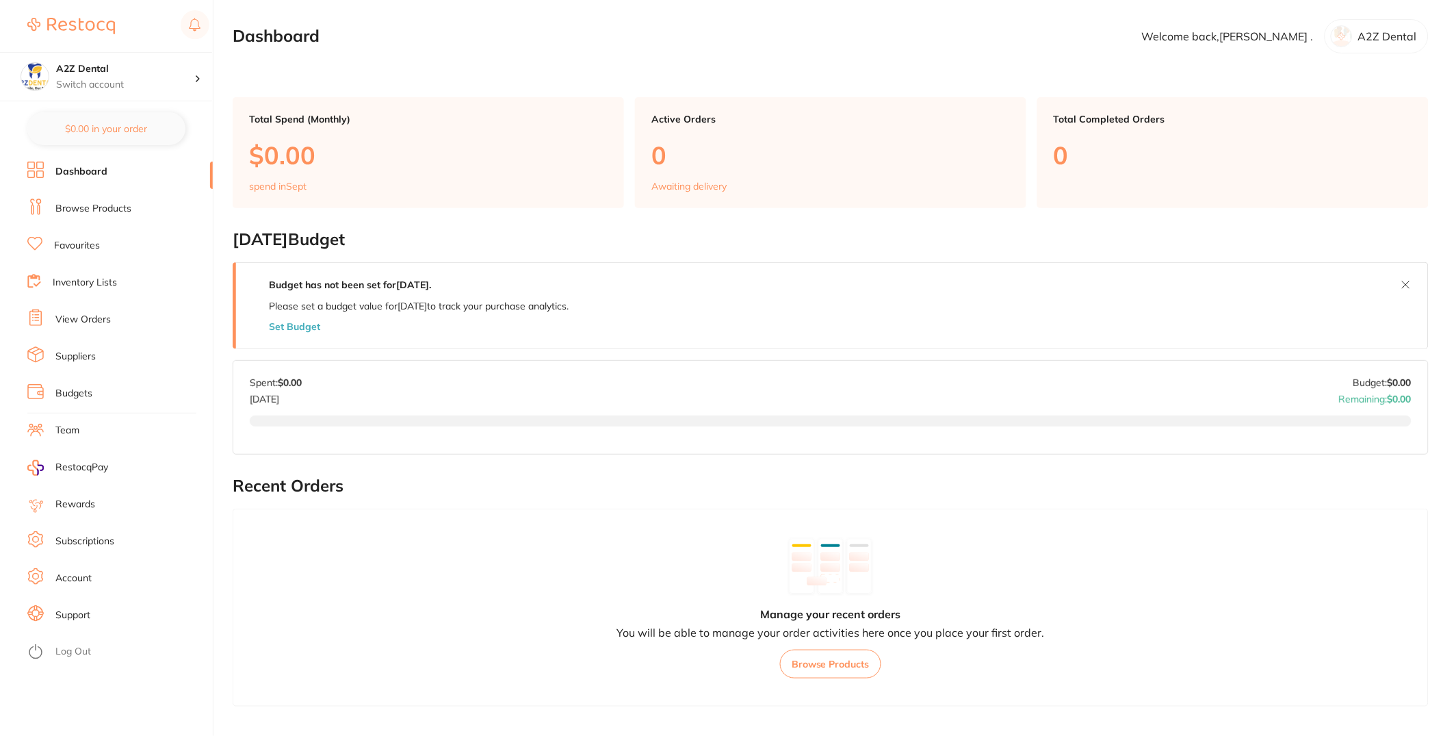
click at [75, 433] on link "Team" at bounding box center [67, 431] width 24 height 14
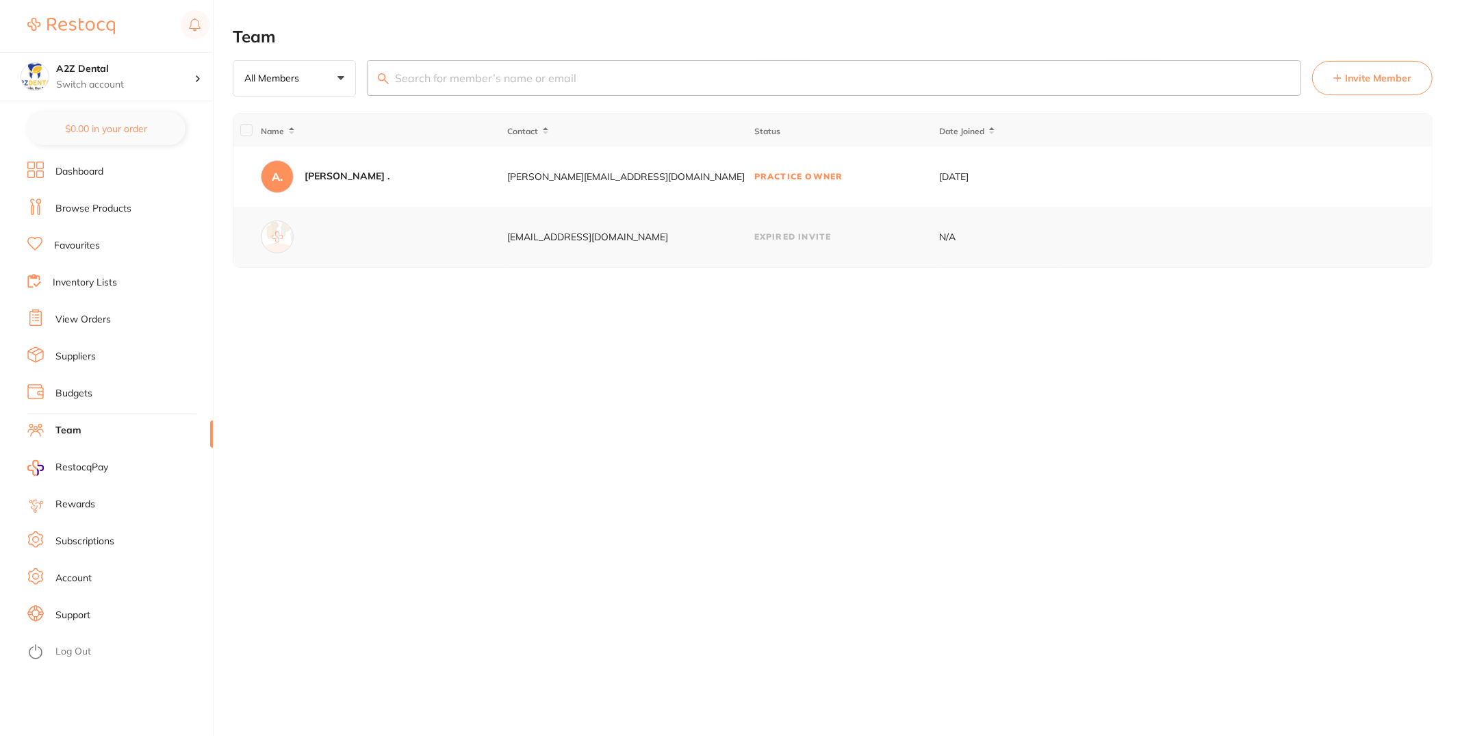
click at [1408, 74] on span "Invite Member" at bounding box center [1378, 78] width 66 height 14
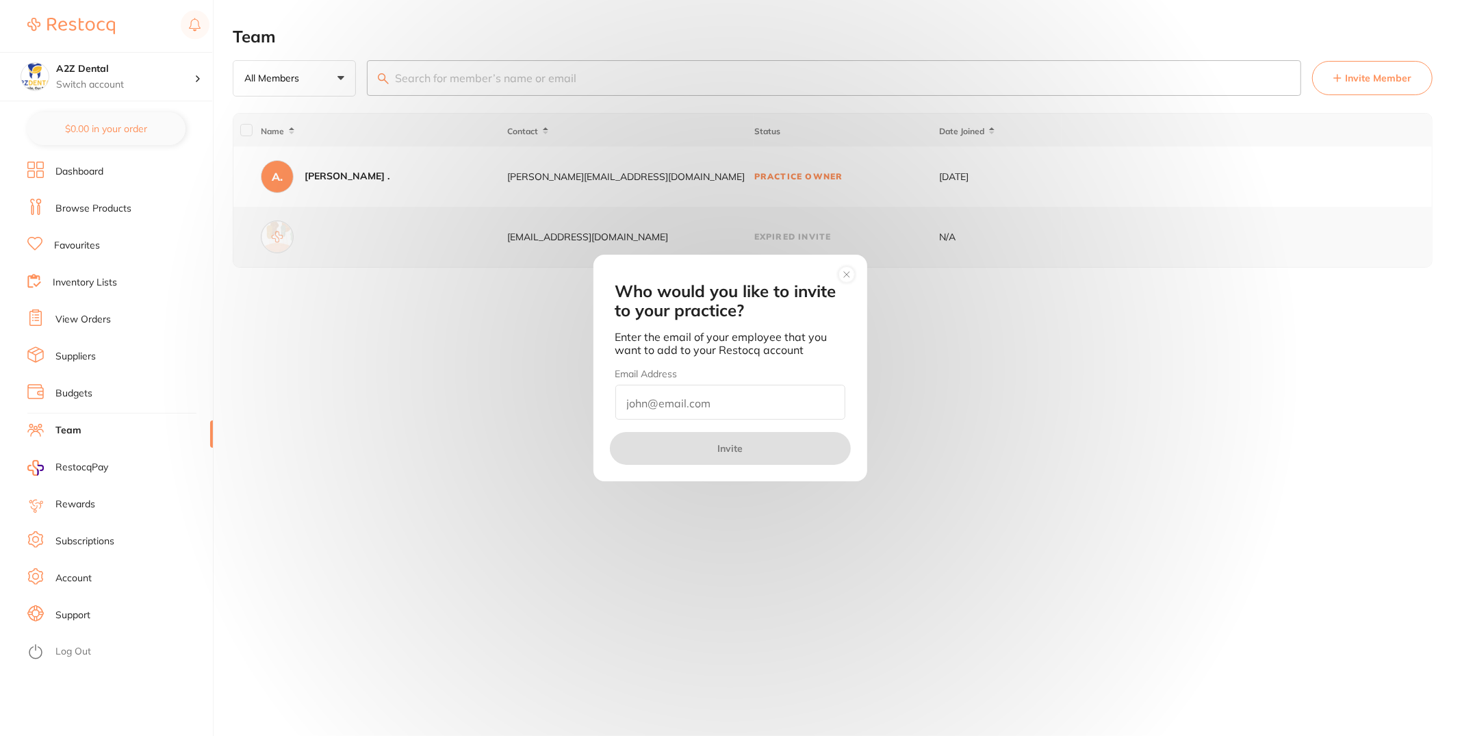
click at [697, 397] on input "email" at bounding box center [730, 402] width 230 height 35
paste input "[EMAIL_ADDRESS][DOMAIN_NAME]"
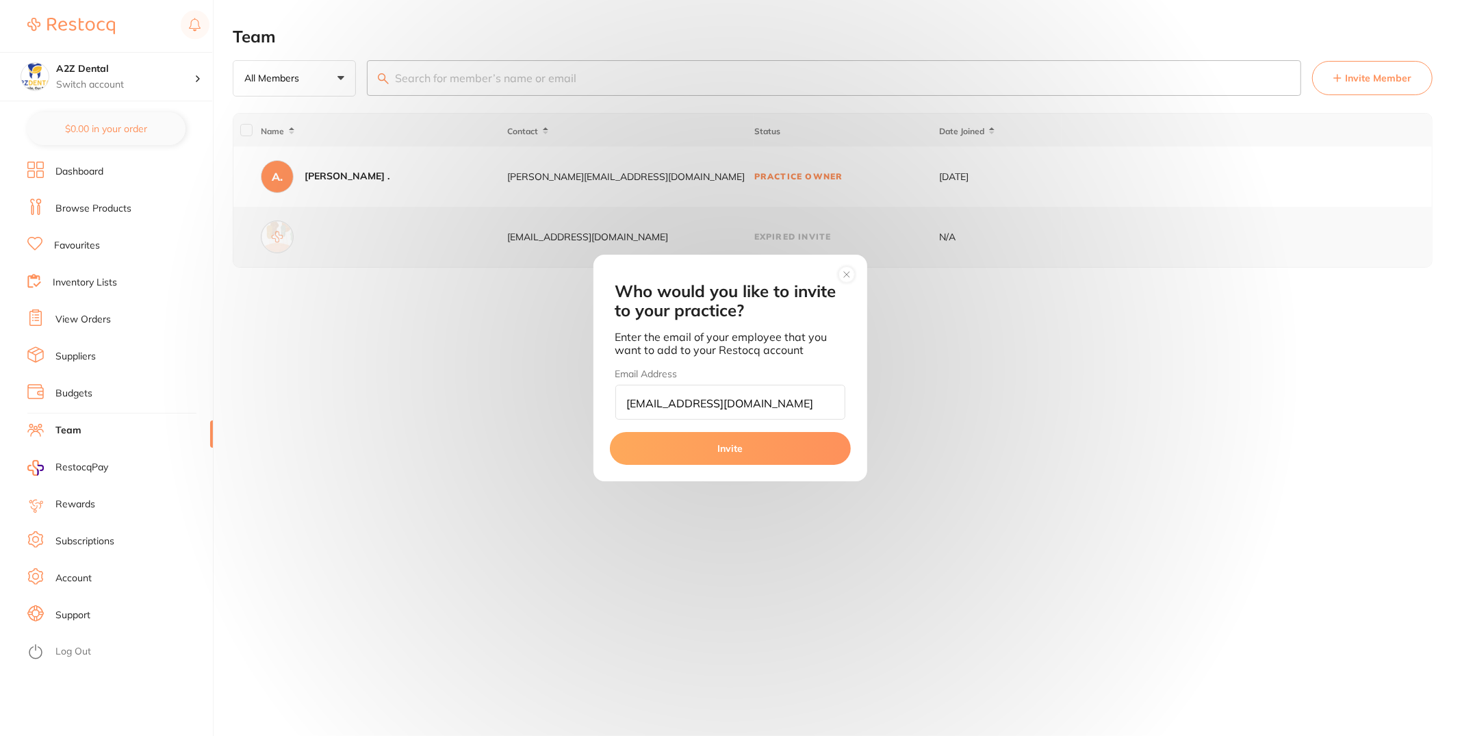
type input "[EMAIL_ADDRESS][DOMAIN_NAME]"
click at [839, 449] on button "Invite" at bounding box center [730, 448] width 241 height 33
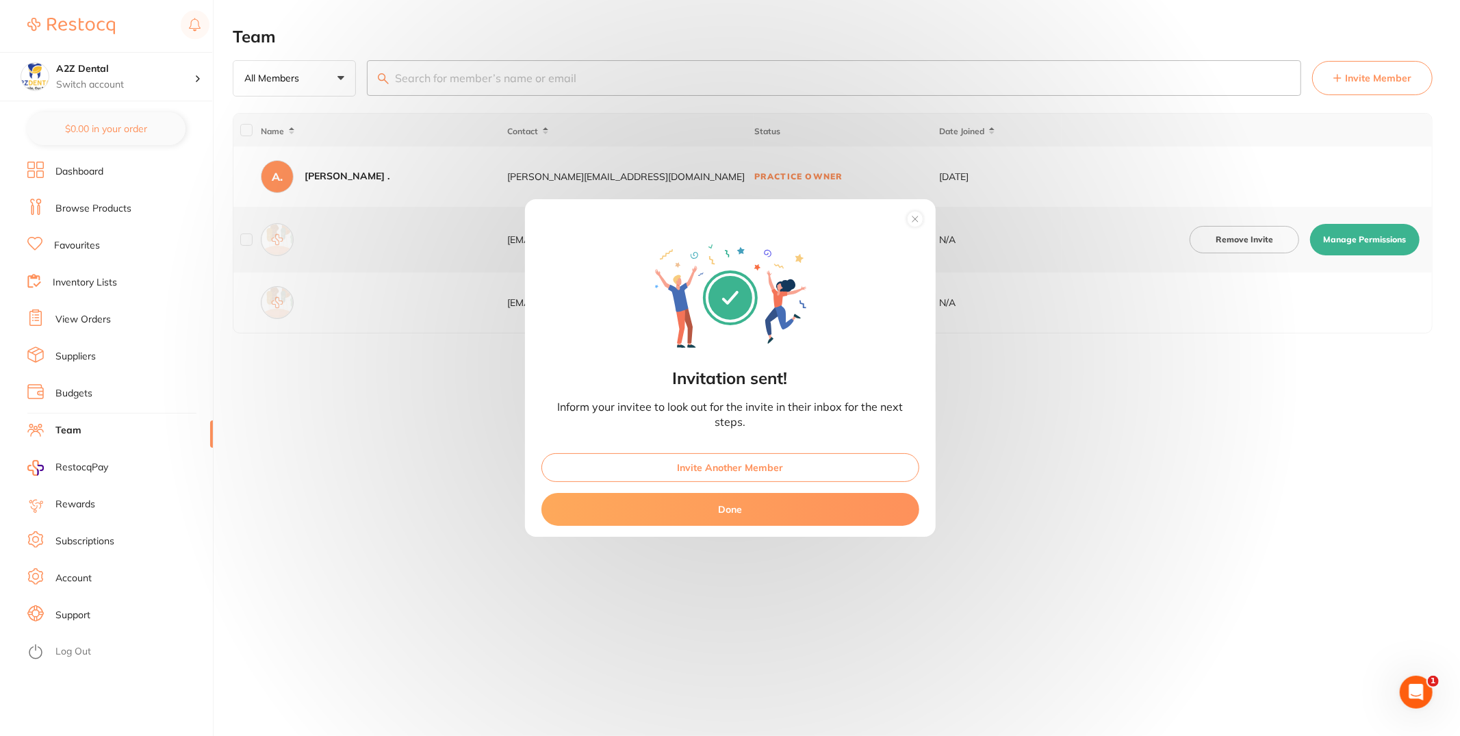
click at [916, 213] on circle at bounding box center [915, 219] width 16 height 16
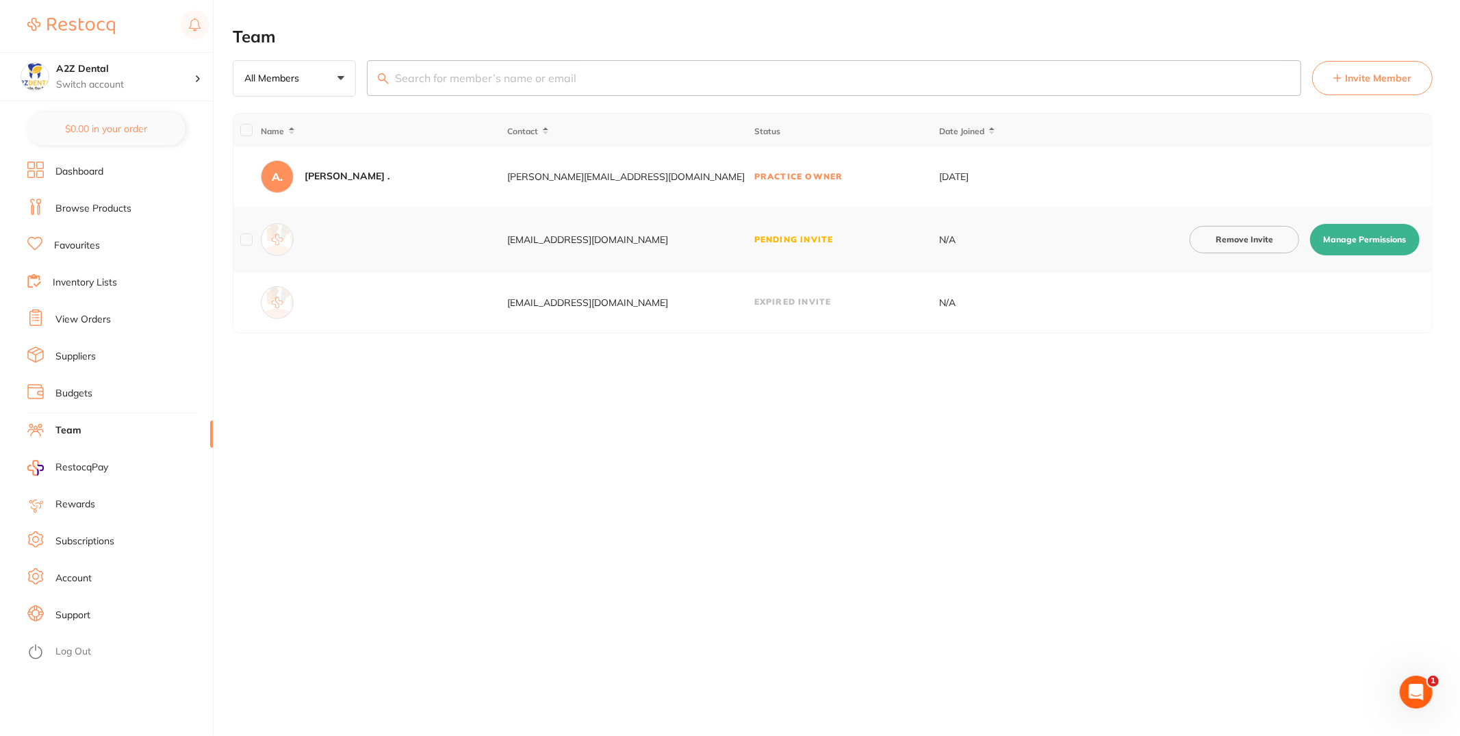
click at [1349, 240] on button "Manage Permissions" at bounding box center [1365, 239] width 110 height 31
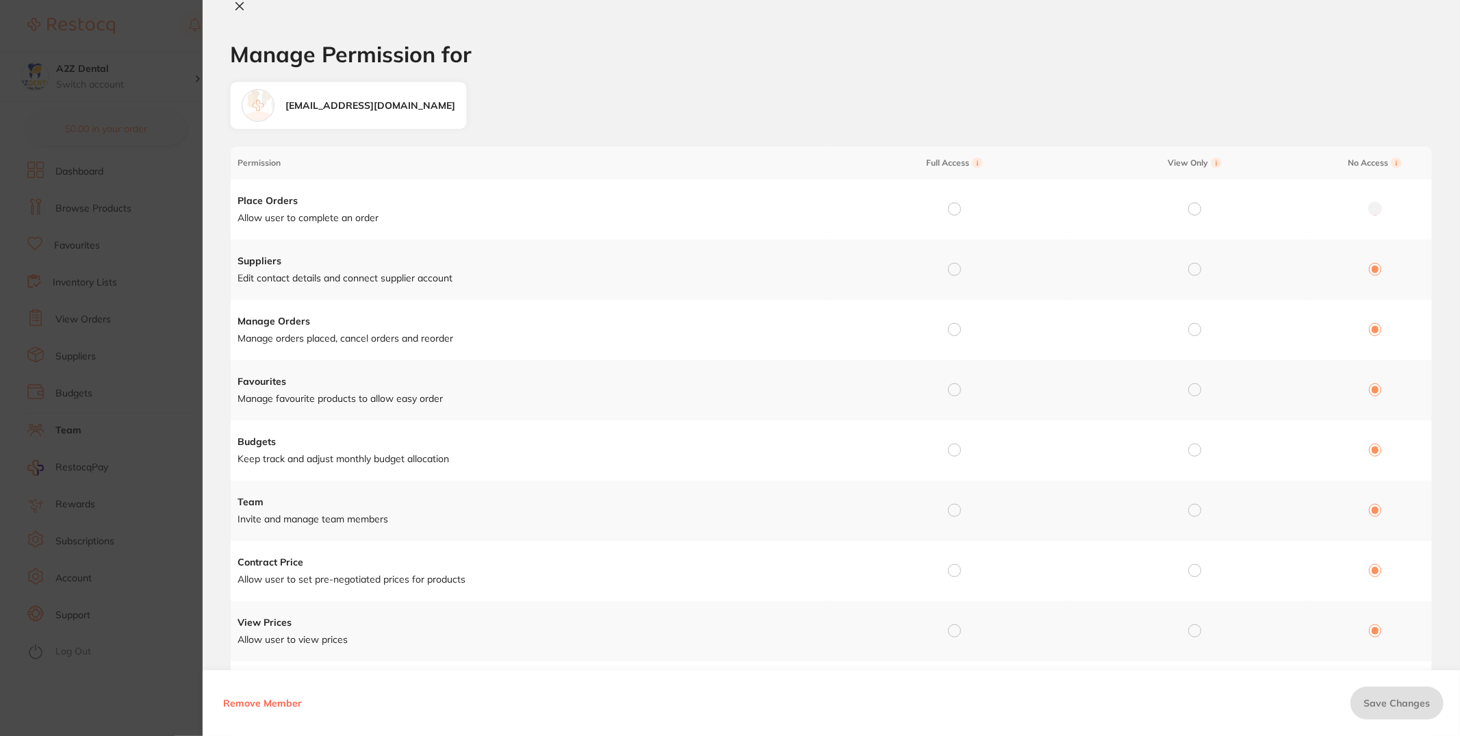
click at [236, 8] on icon at bounding box center [240, 7] width 8 height 8
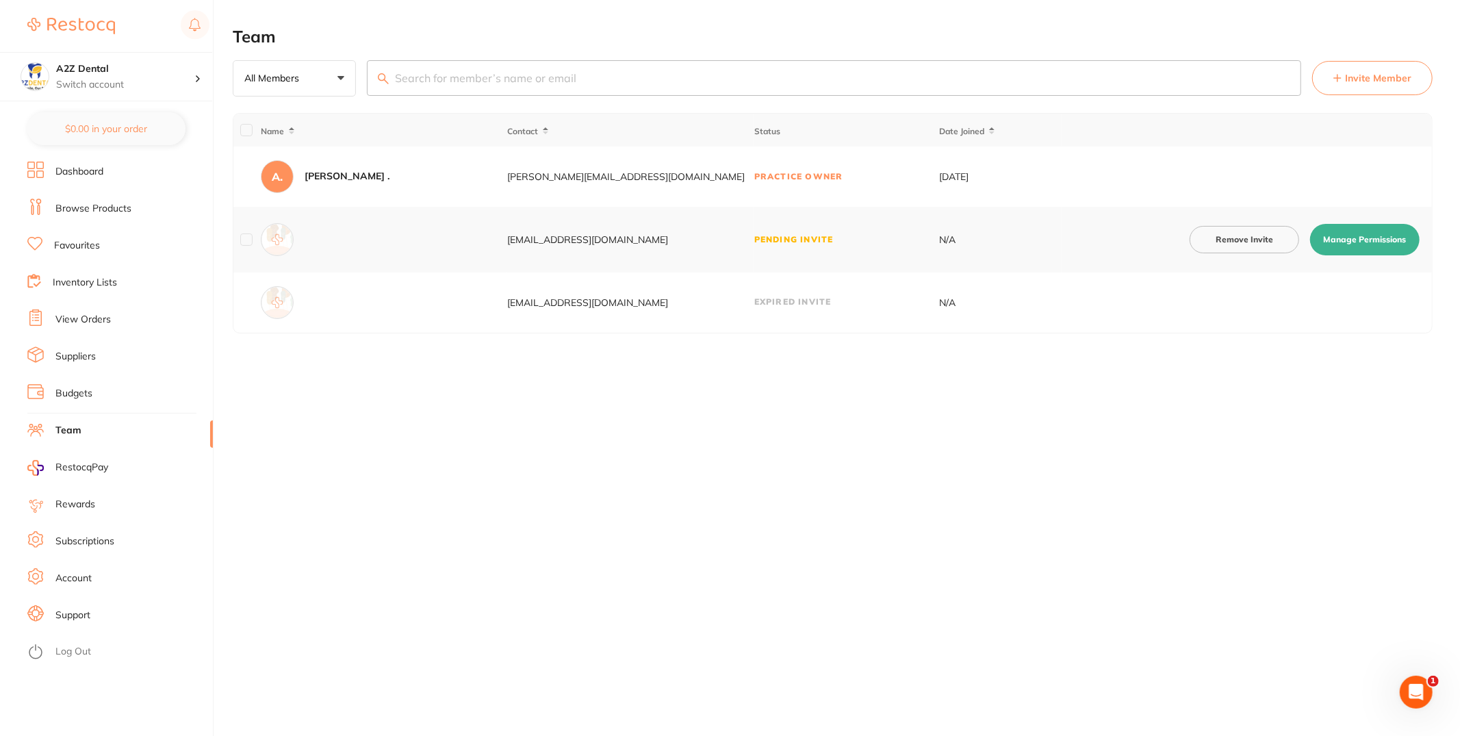
click at [1385, 253] on button "Manage Permissions" at bounding box center [1365, 239] width 110 height 31
checkbox input "true"
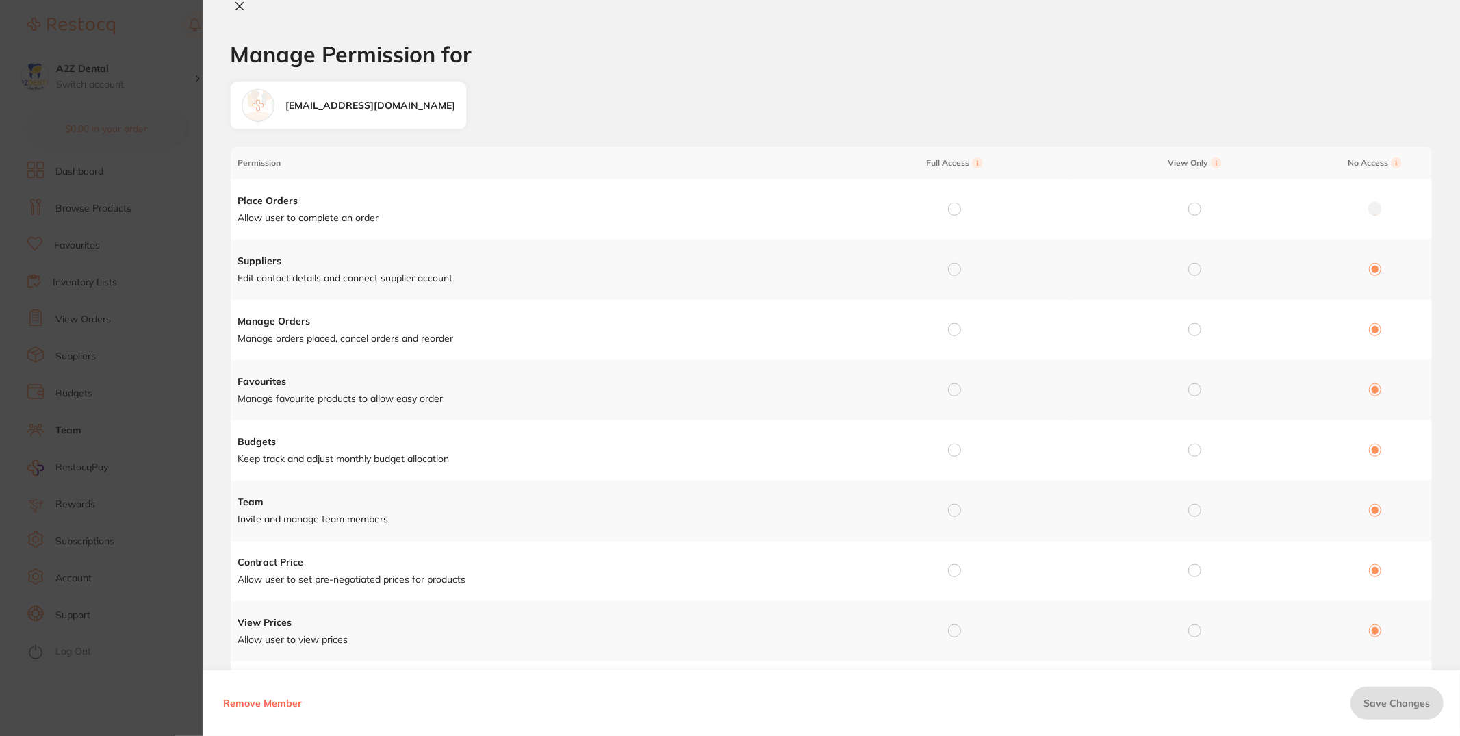
click at [948, 205] on input "radio" at bounding box center [954, 209] width 12 height 12
radio input "true"
radio input "false"
click at [953, 265] on input "radio" at bounding box center [954, 269] width 12 height 12
radio input "true"
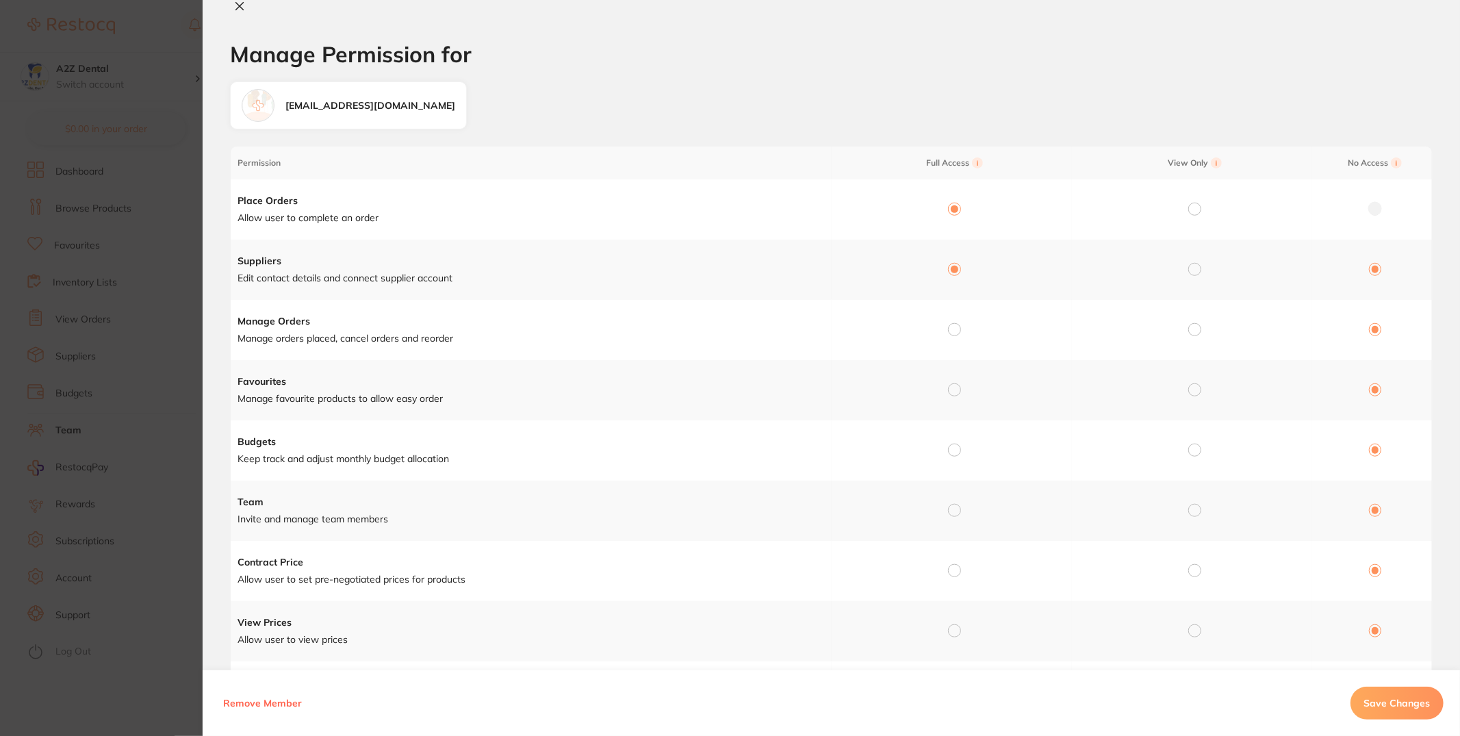
radio input "false"
click at [954, 333] on input "radio" at bounding box center [954, 329] width 12 height 12
radio input "true"
radio input "false"
click at [956, 385] on input "radio" at bounding box center [954, 389] width 12 height 12
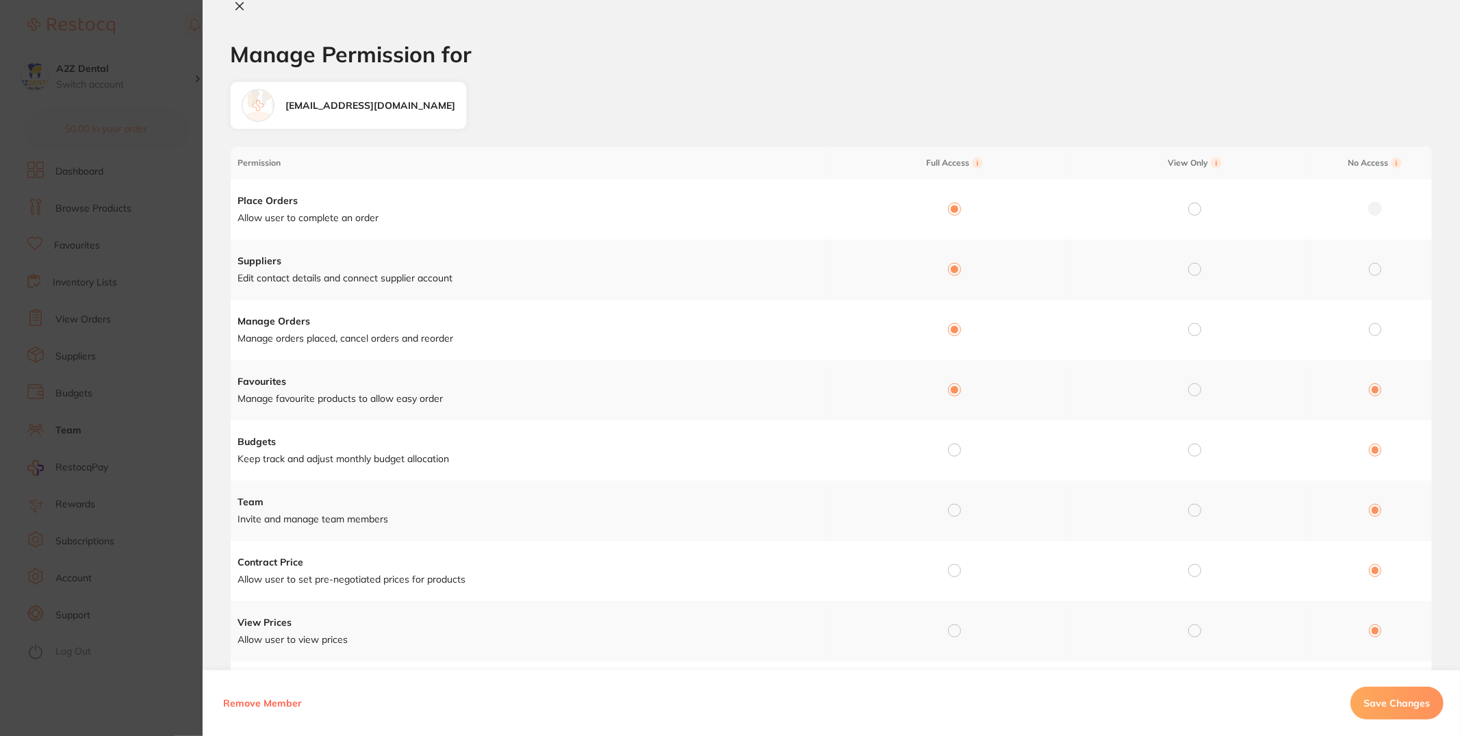
radio input "true"
radio input "false"
click at [955, 456] on input "radio" at bounding box center [954, 449] width 12 height 12
radio input "true"
radio input "false"
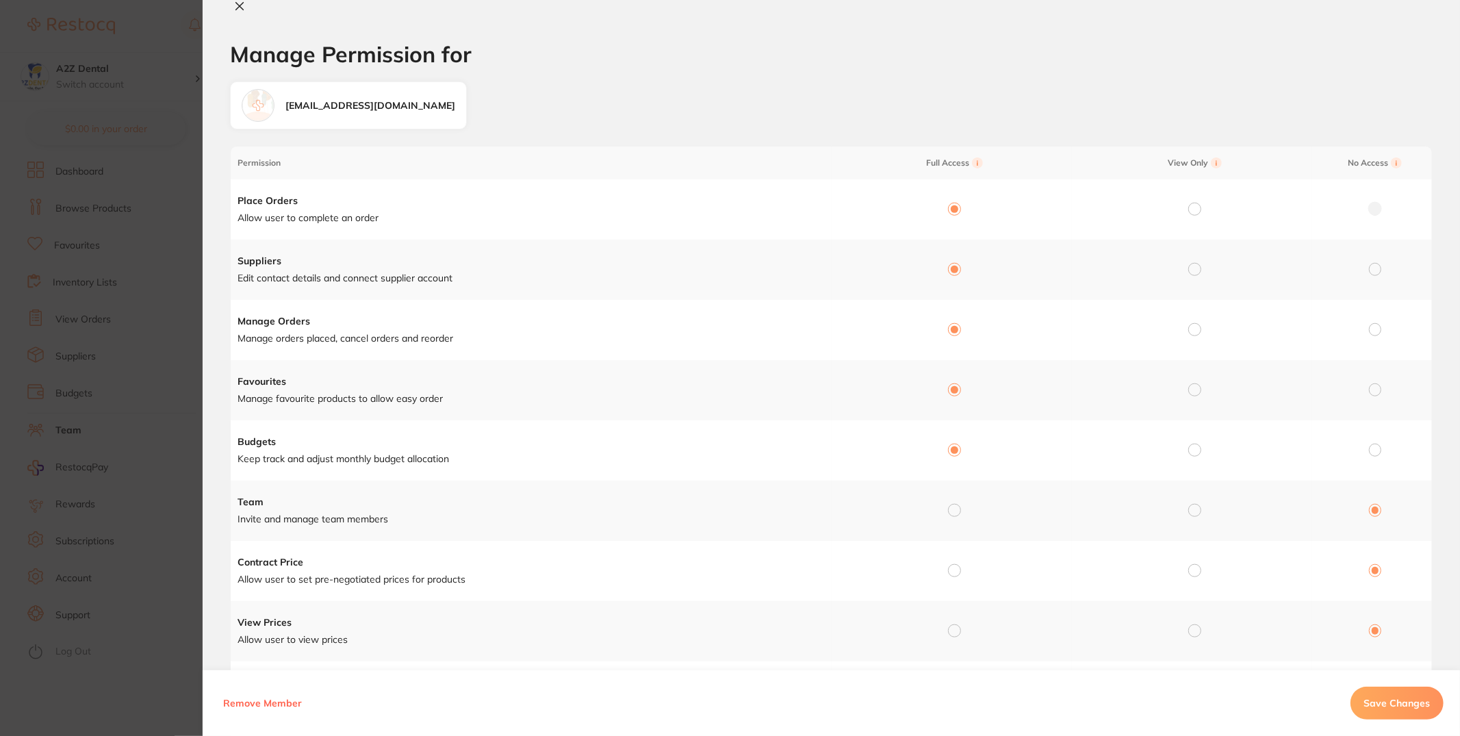
click at [953, 512] on input "radio" at bounding box center [954, 510] width 12 height 12
radio input "true"
radio input "false"
click at [957, 571] on input "radio" at bounding box center [954, 570] width 12 height 12
radio input "true"
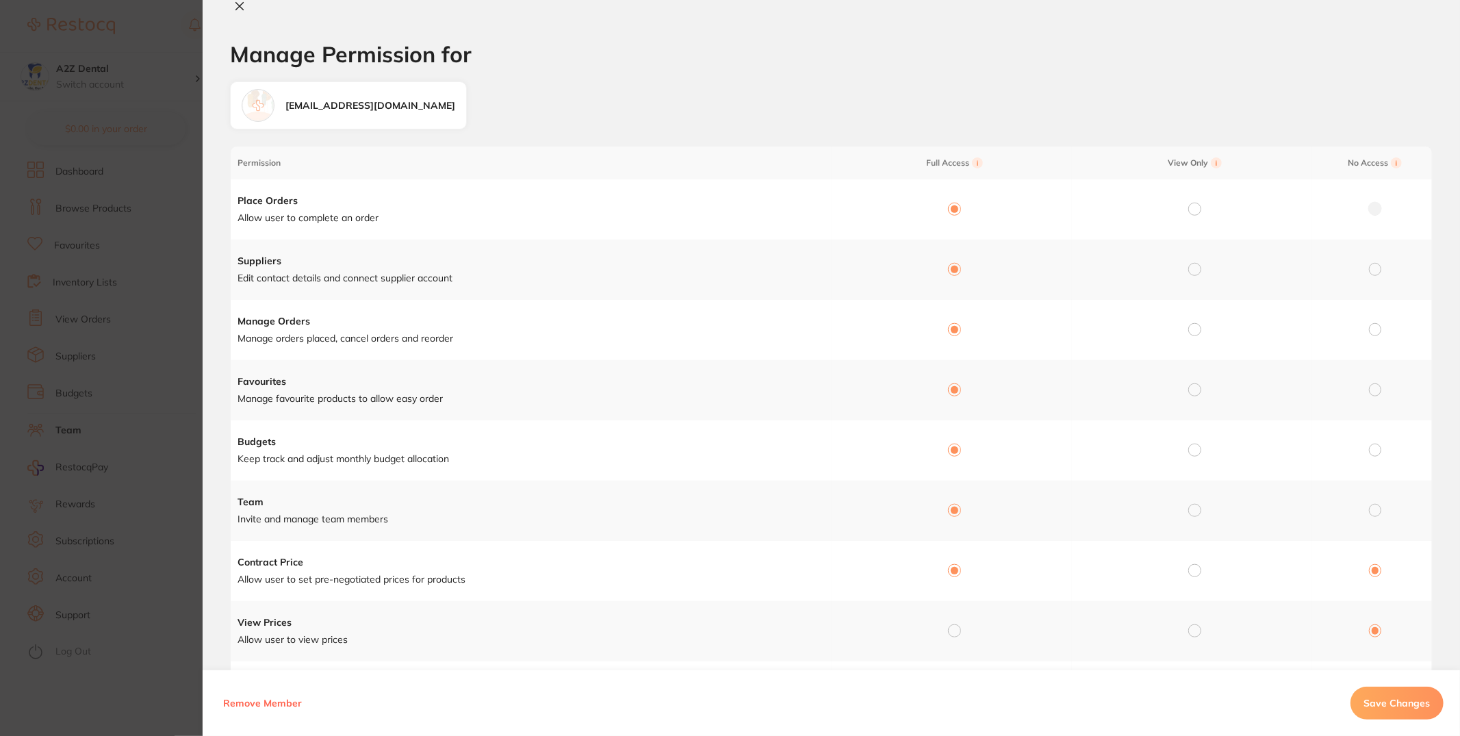
radio input "false"
click at [952, 634] on input "radio" at bounding box center [954, 630] width 12 height 12
radio input "true"
radio input "false"
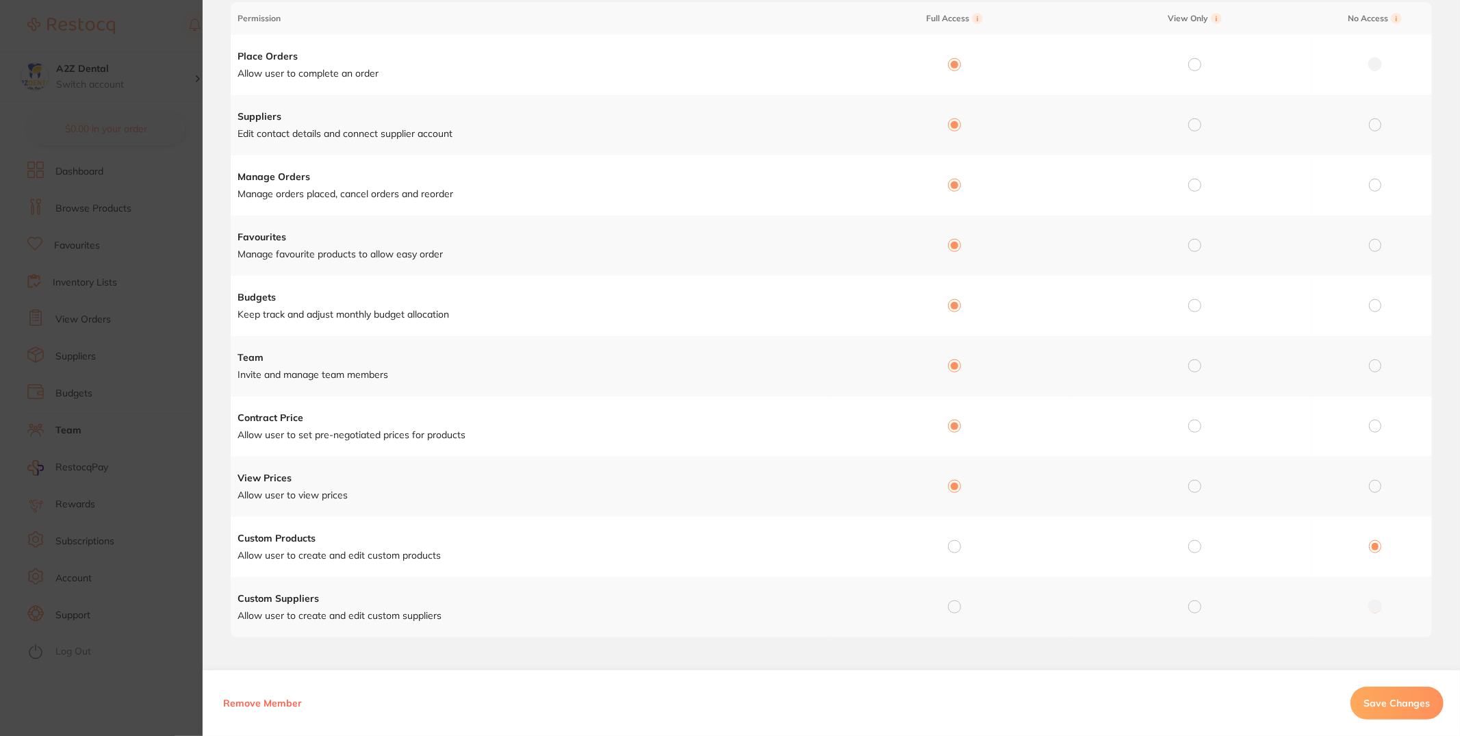
scroll to position [149, 0]
click at [948, 545] on div at bounding box center [954, 543] width 12 height 12
click at [952, 543] on input "radio" at bounding box center [954, 542] width 12 height 12
radio input "true"
radio input "false"
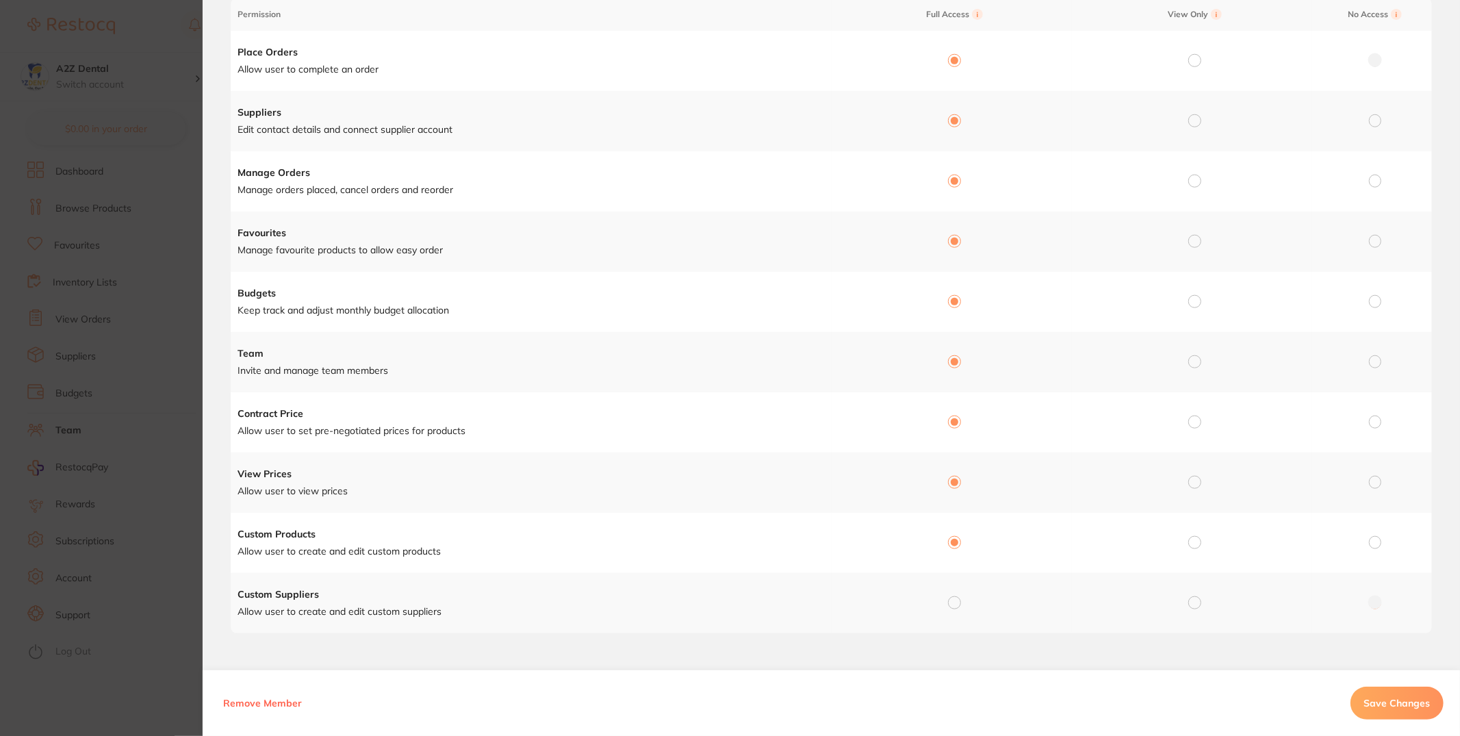
click at [953, 600] on input "radio" at bounding box center [954, 602] width 12 height 12
radio input "true"
radio input "false"
click at [1387, 706] on span "Save Changes" at bounding box center [1397, 703] width 66 height 12
click at [36, 192] on section "Manage Permission for Manage Permission for bini@a2zdental.com.au Permission Fu…" at bounding box center [730, 368] width 1460 height 736
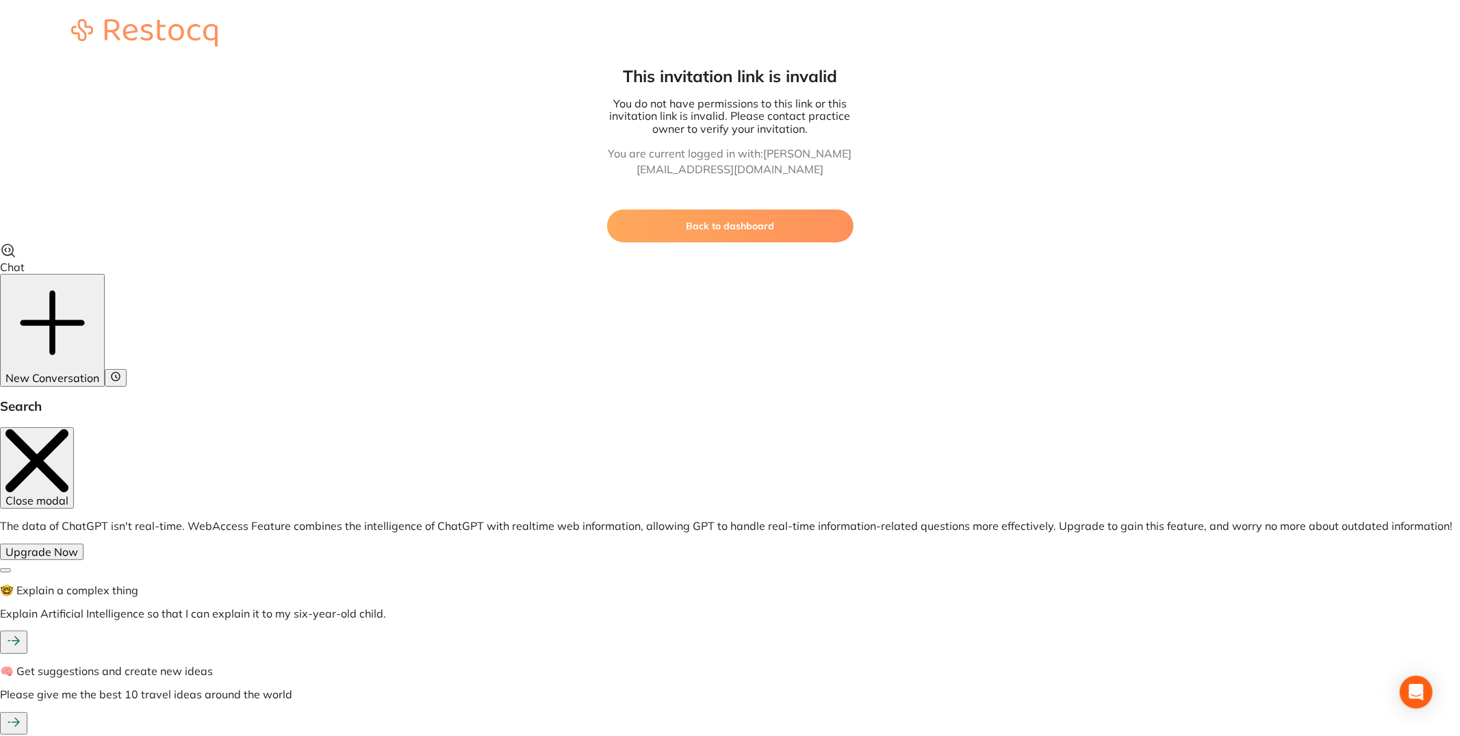
click at [792, 233] on button "Back to dashboard" at bounding box center [730, 225] width 246 height 33
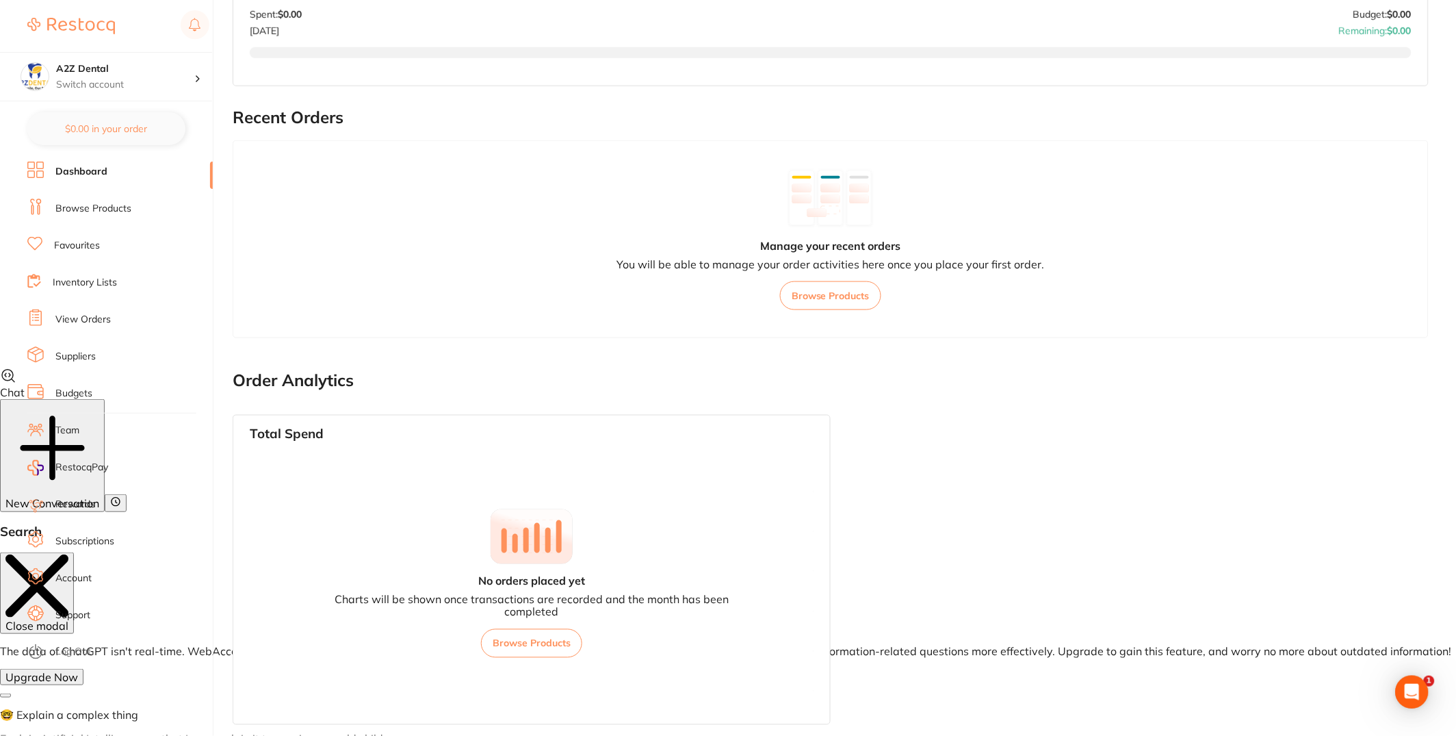
click at [81, 663] on ul "Dashboard Browse Products Favourites Inventory Lists View Orders Suppliers Budg…" at bounding box center [119, 449] width 185 height 574
click at [79, 659] on li "Log Out" at bounding box center [117, 651] width 181 height 21
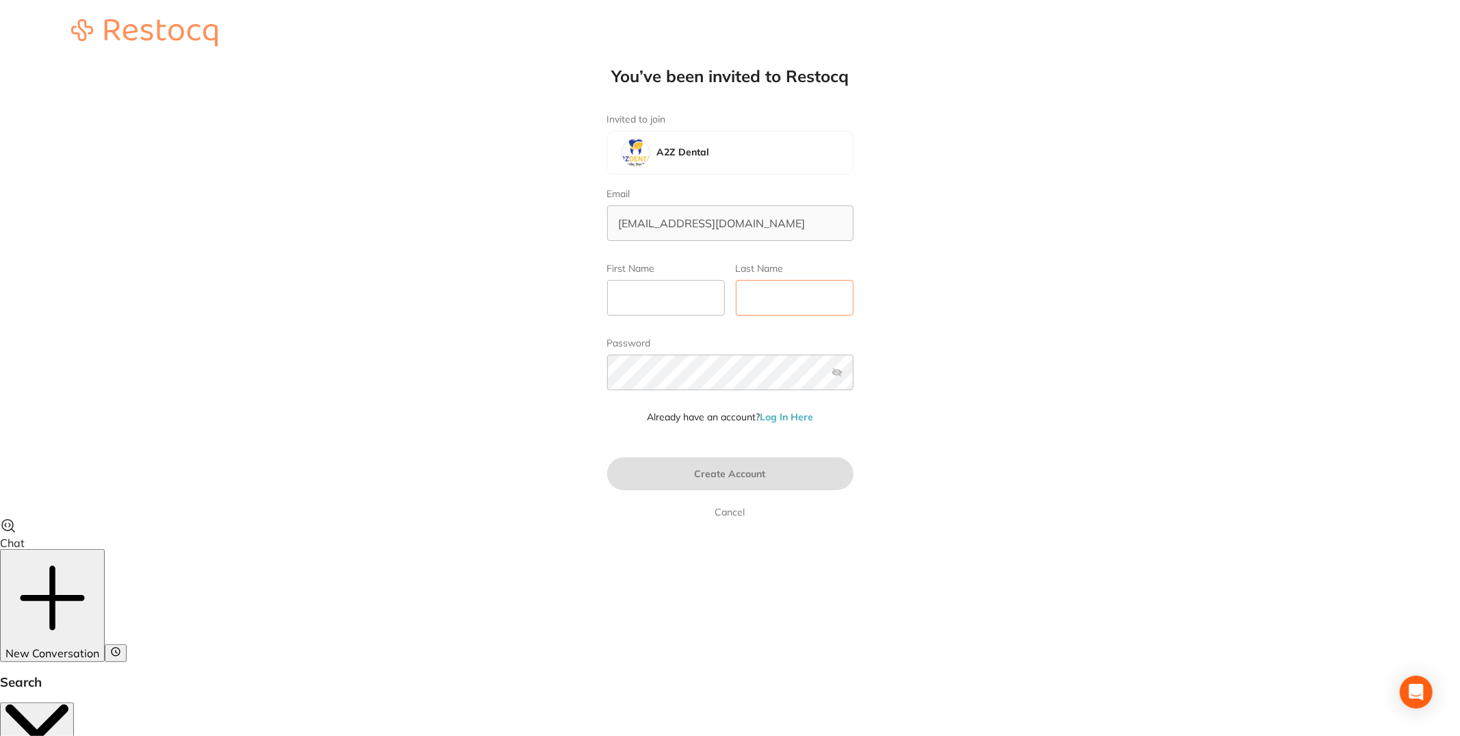
type input "[EMAIL_ADDRESS][DOMAIN_NAME]"
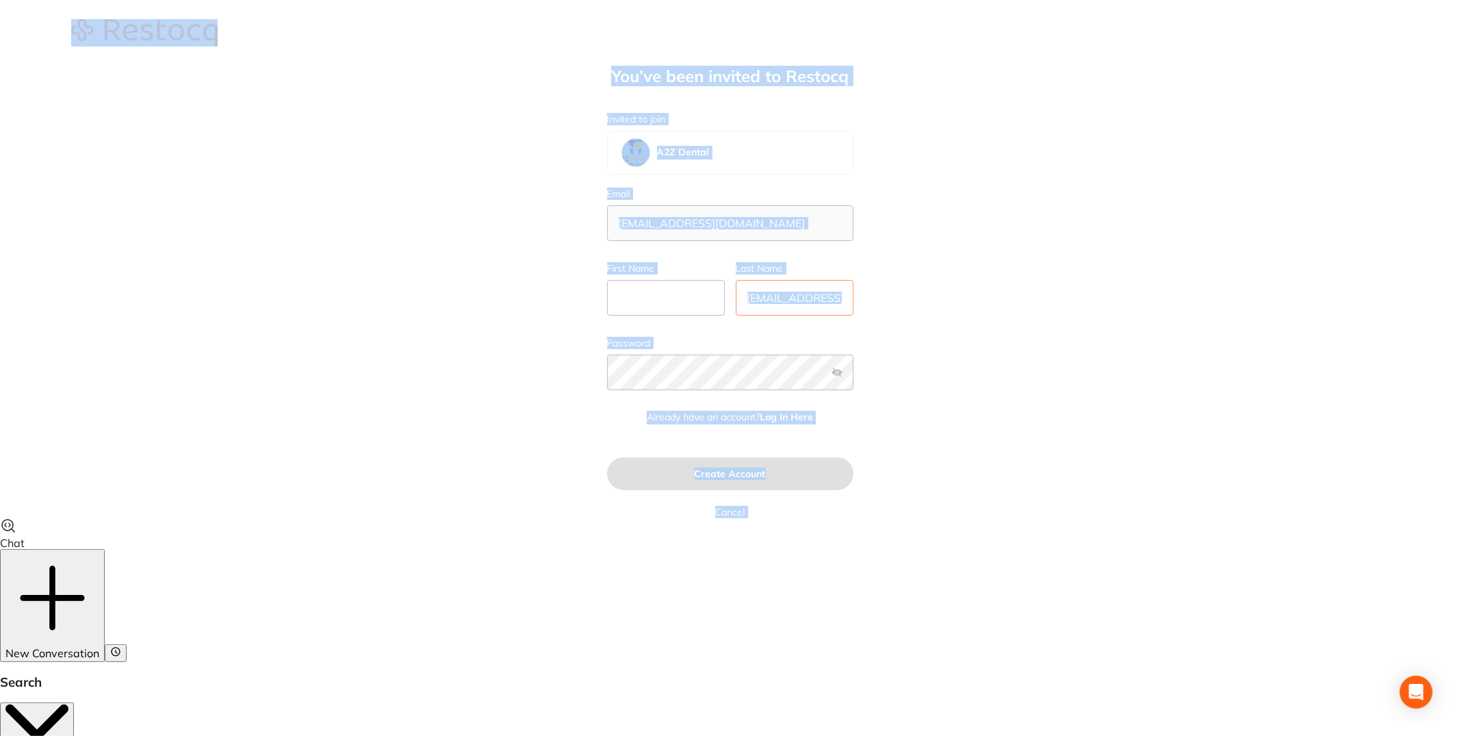
click at [834, 296] on body "You’ve been invited to Restocq Invited to join A2Z Dental Email [EMAIL_ADDRESS]…" at bounding box center [730, 258] width 1460 height 517
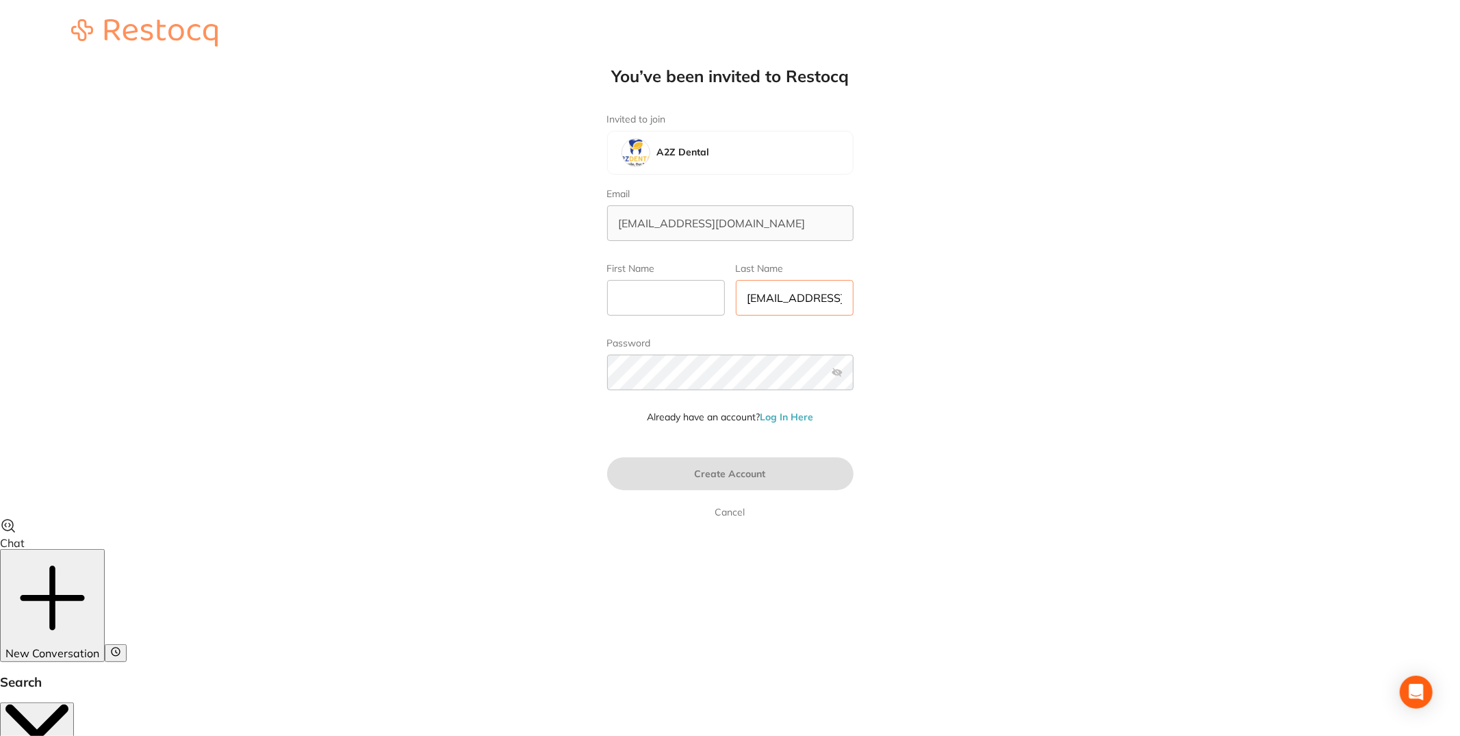
click at [778, 292] on input "[EMAIL_ADDRESS][DOMAIN_NAME]" at bounding box center [795, 298] width 118 height 36
type textarea "password"
click at [465, 350] on div "You’ve been invited to Restocq Invited to join A2Z Dental Email [EMAIL_ADDRESS]…" at bounding box center [730, 258] width 1460 height 517
